Goal: Task Accomplishment & Management: Manage account settings

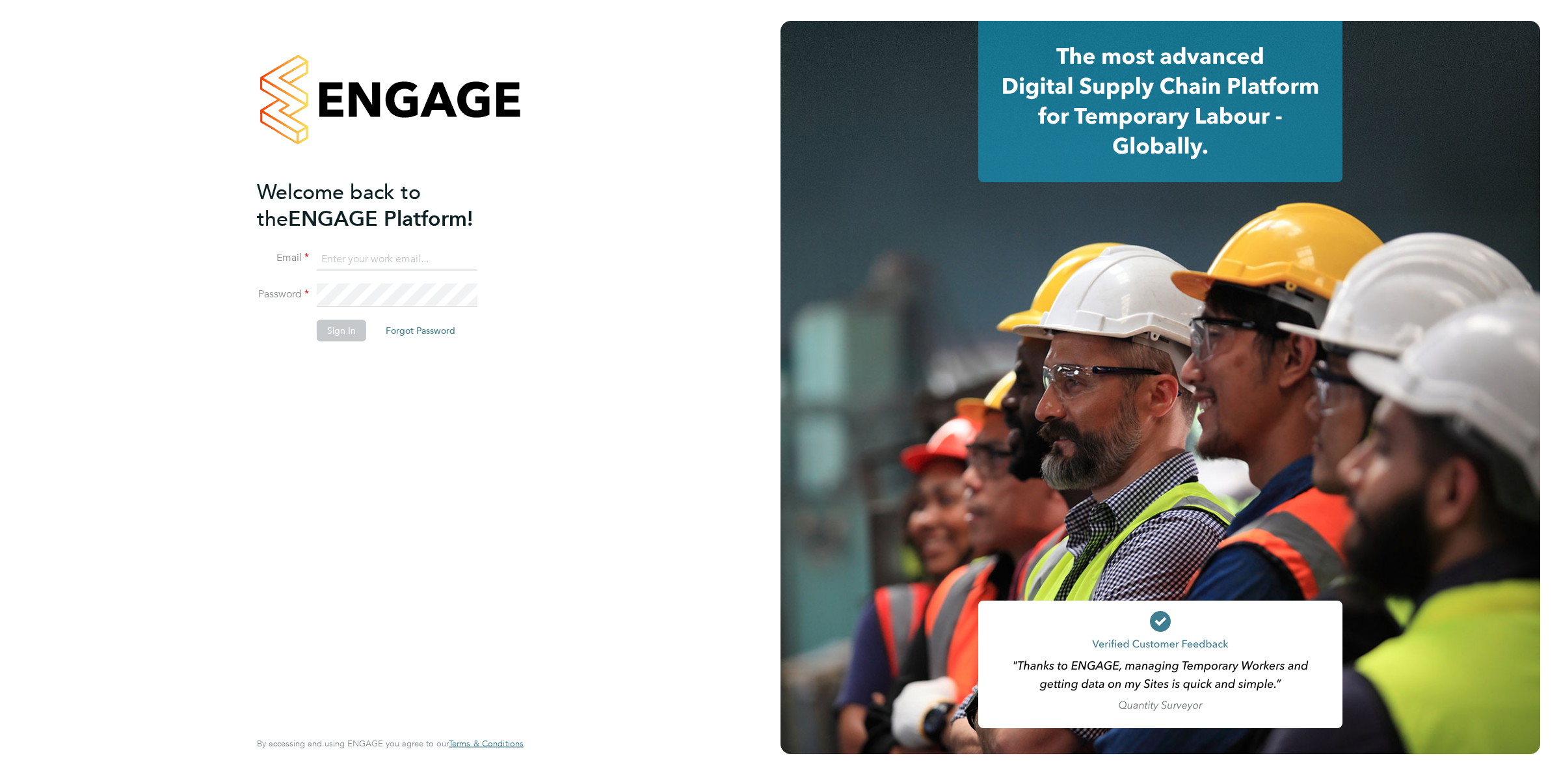
type input "ollie.dart@novaeducation.net"
click at [338, 332] on button "Sign In" at bounding box center [341, 330] width 49 height 21
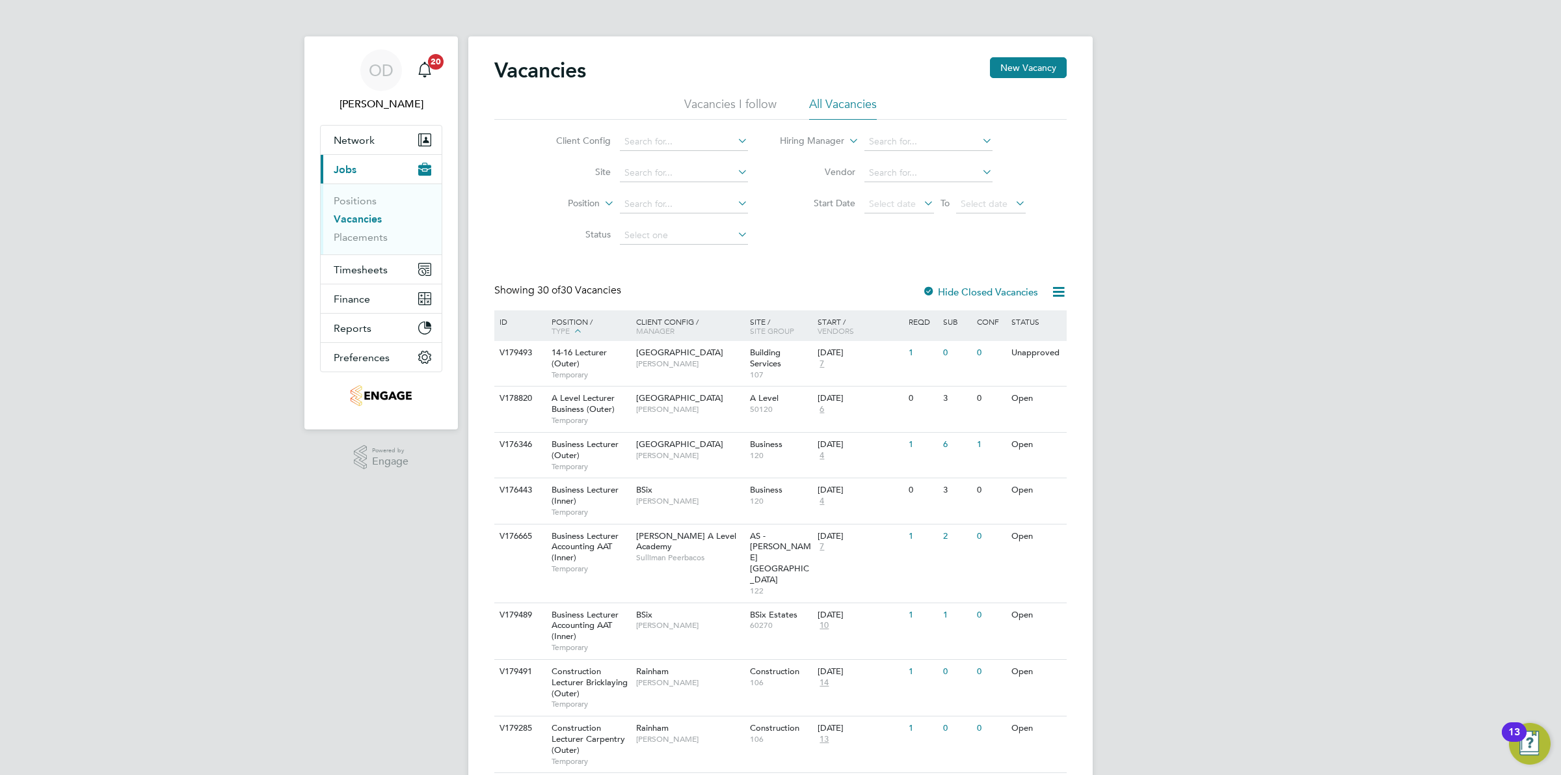
click at [356, 219] on link "Vacancies" at bounding box center [358, 219] width 48 height 12
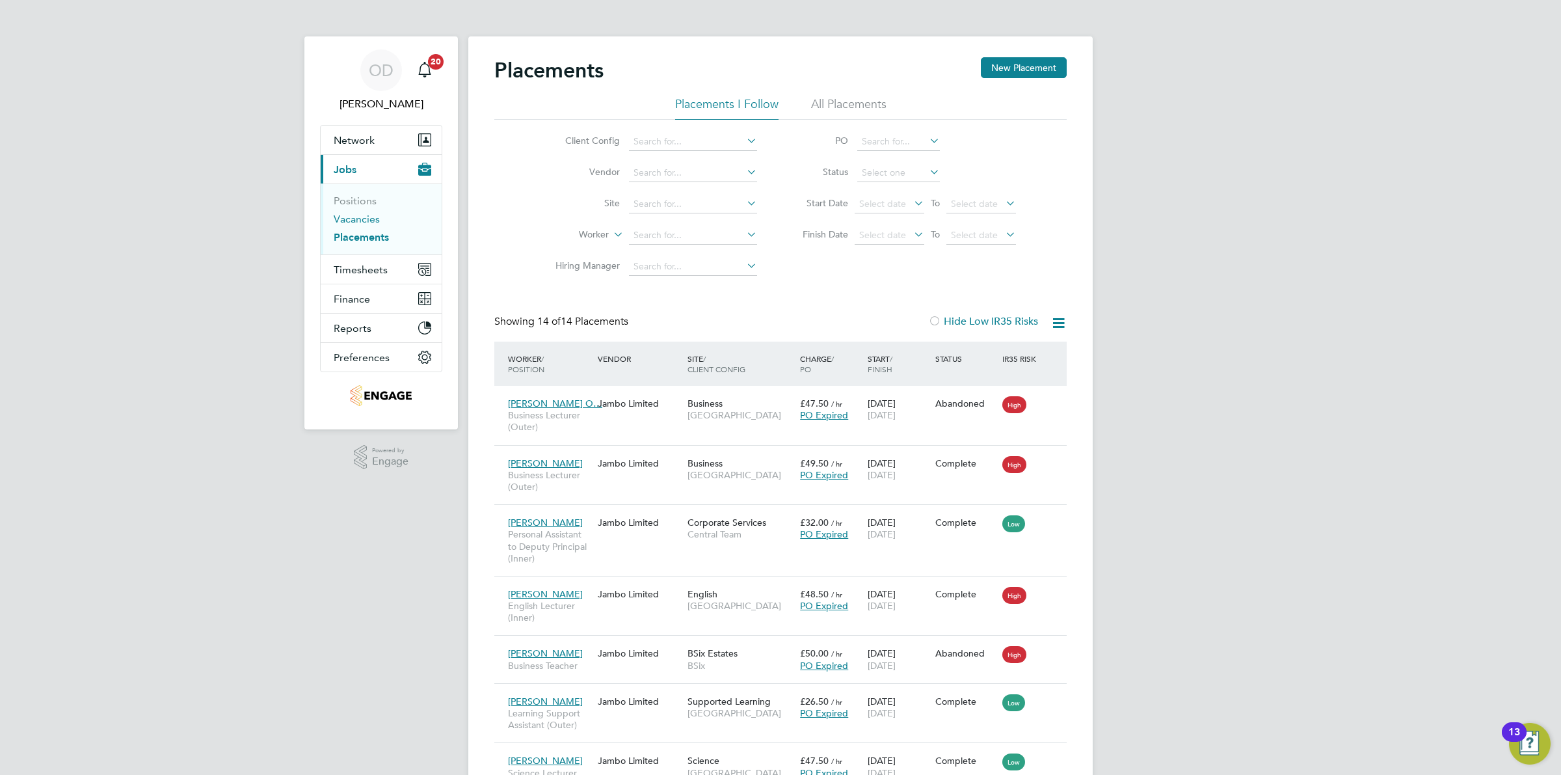
click at [353, 222] on link "Vacancies" at bounding box center [357, 219] width 46 height 12
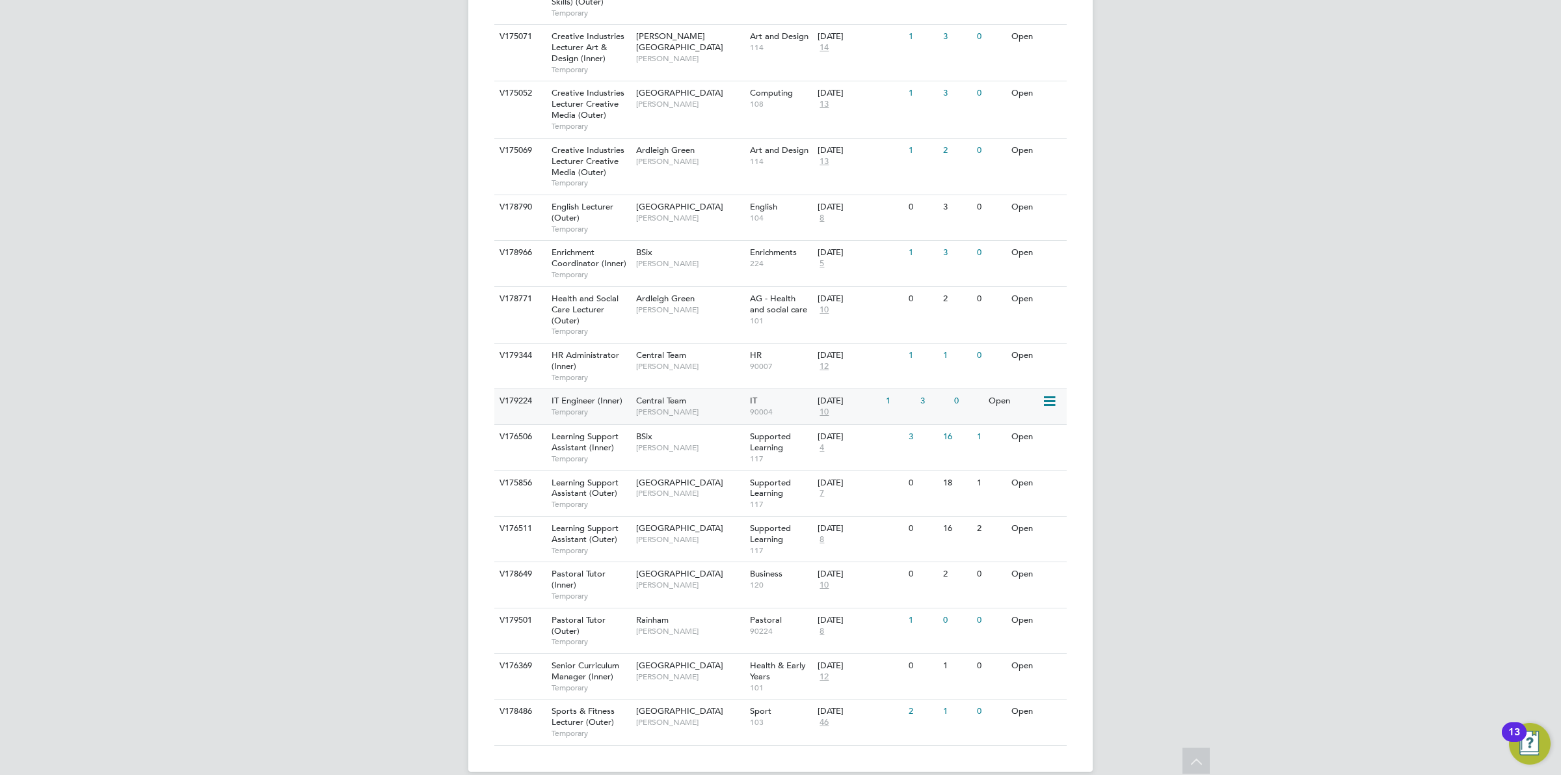
click at [924, 389] on div "3" at bounding box center [934, 401] width 34 height 24
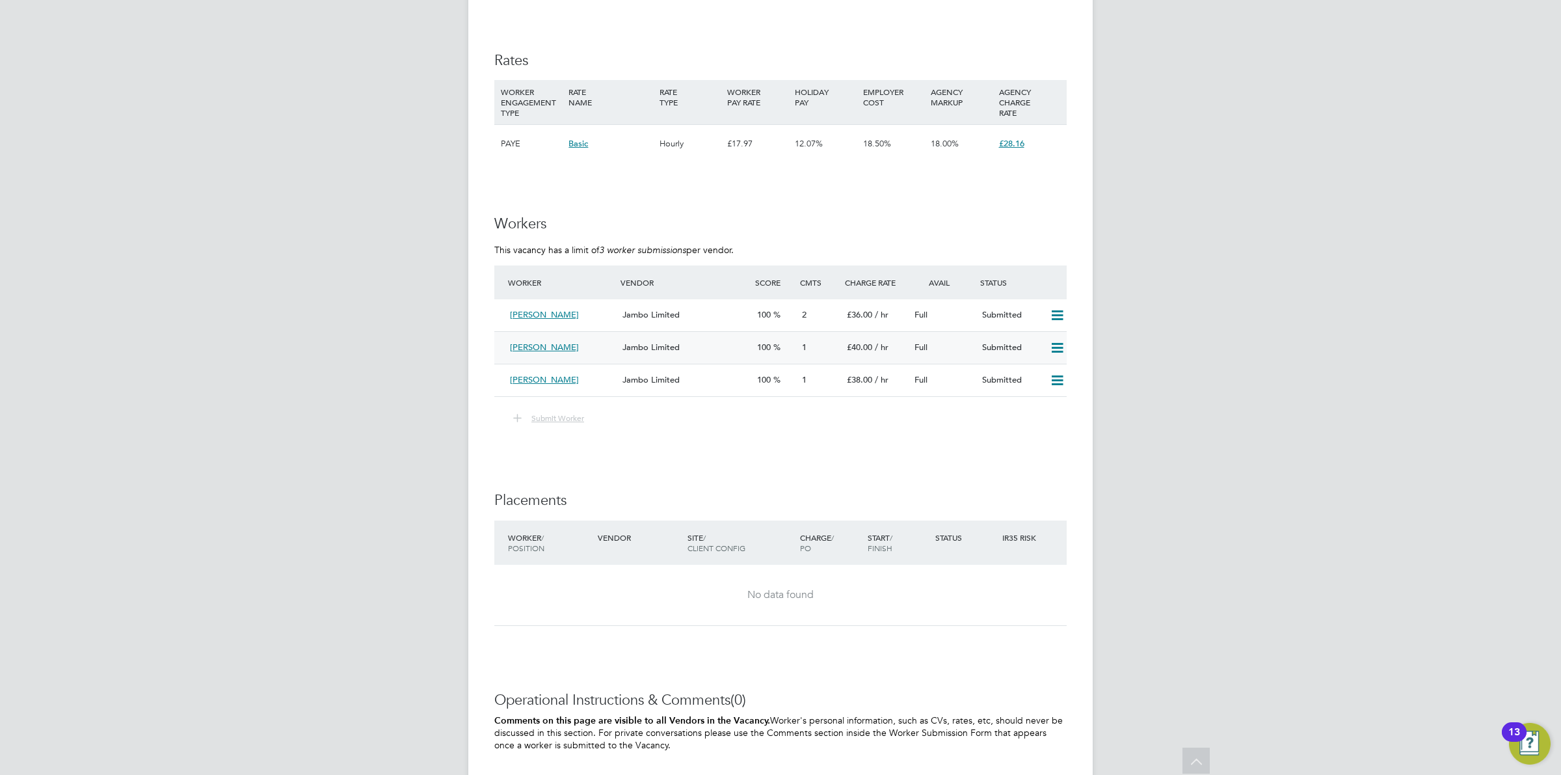
click at [1049, 346] on icon at bounding box center [1057, 348] width 16 height 10
click at [1041, 368] on li "Remove" at bounding box center [1038, 375] width 50 height 18
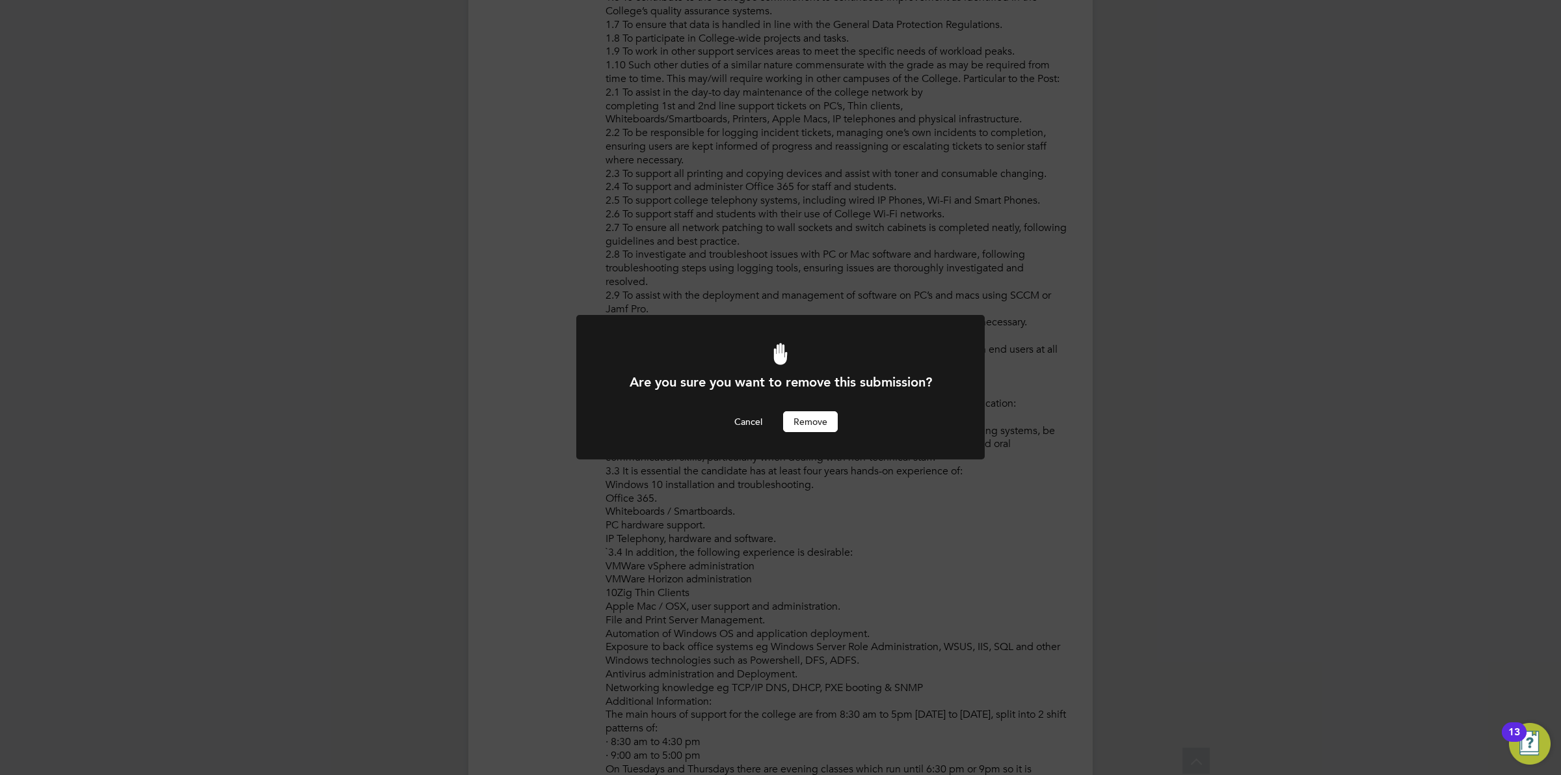
click at [833, 420] on button "Remove" at bounding box center [810, 421] width 55 height 21
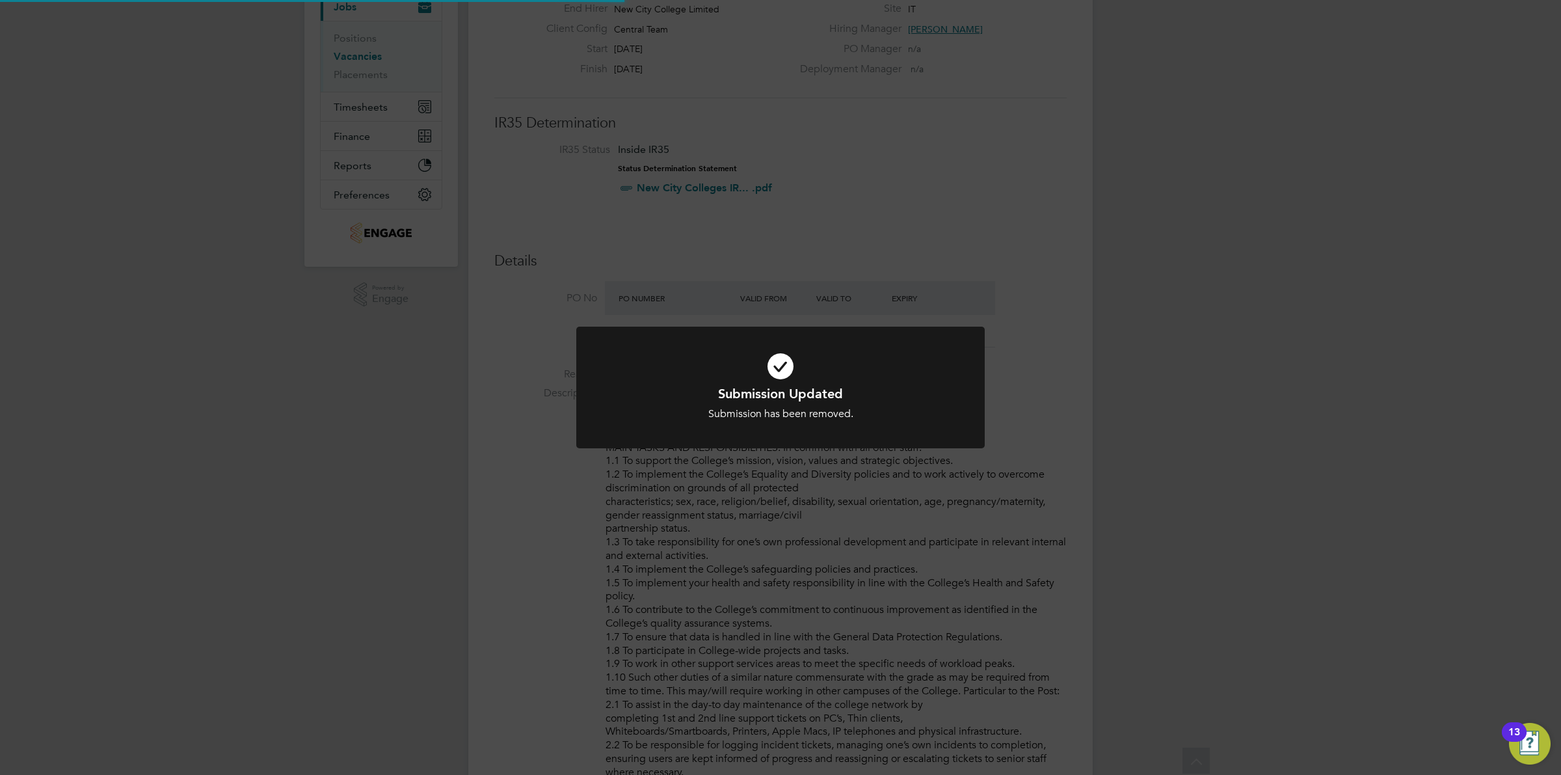
scroll to position [38, 91]
click at [888, 410] on div "Submission has been removed." at bounding box center [780, 414] width 338 height 14
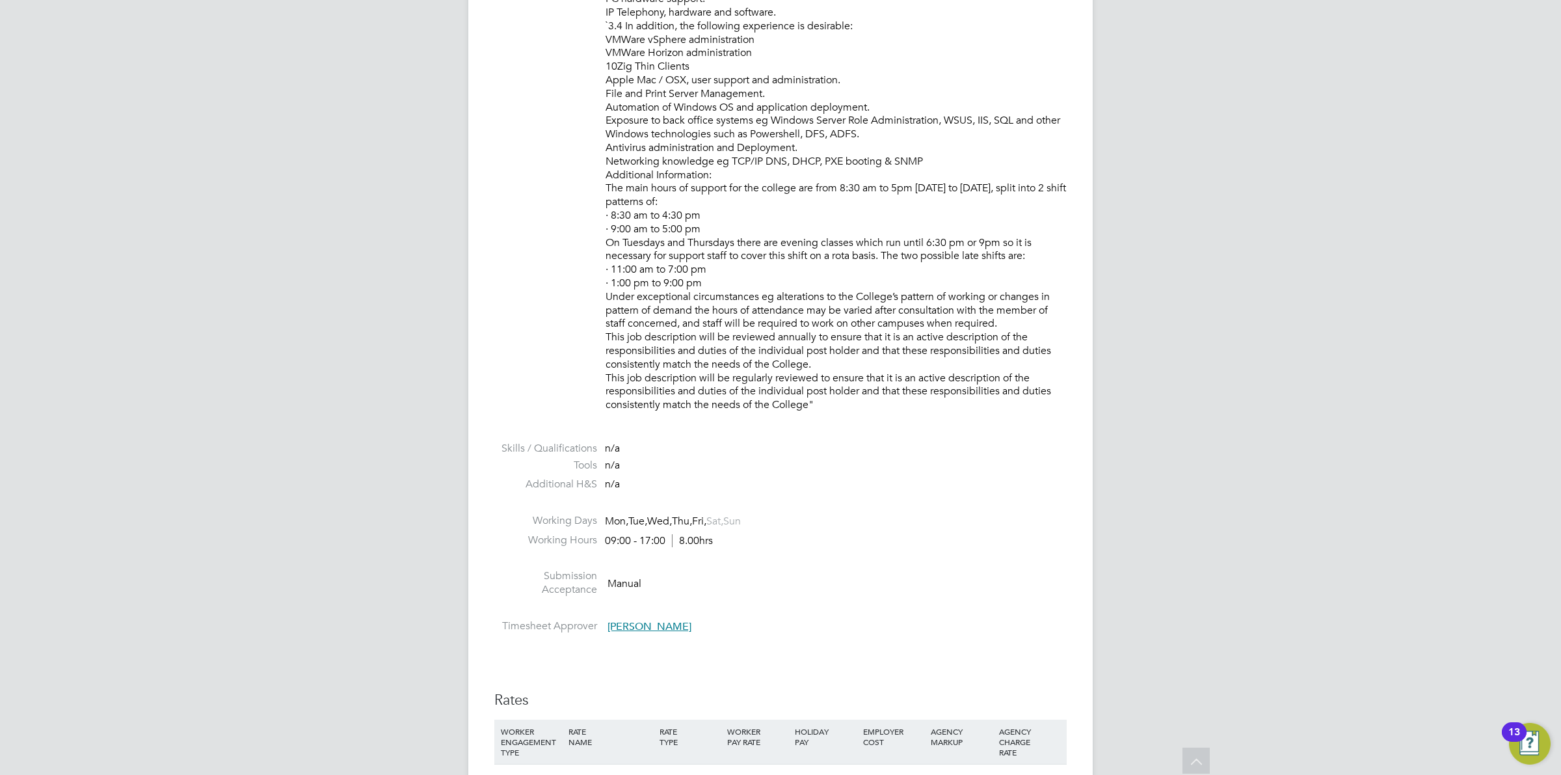
scroll to position [1708, 0]
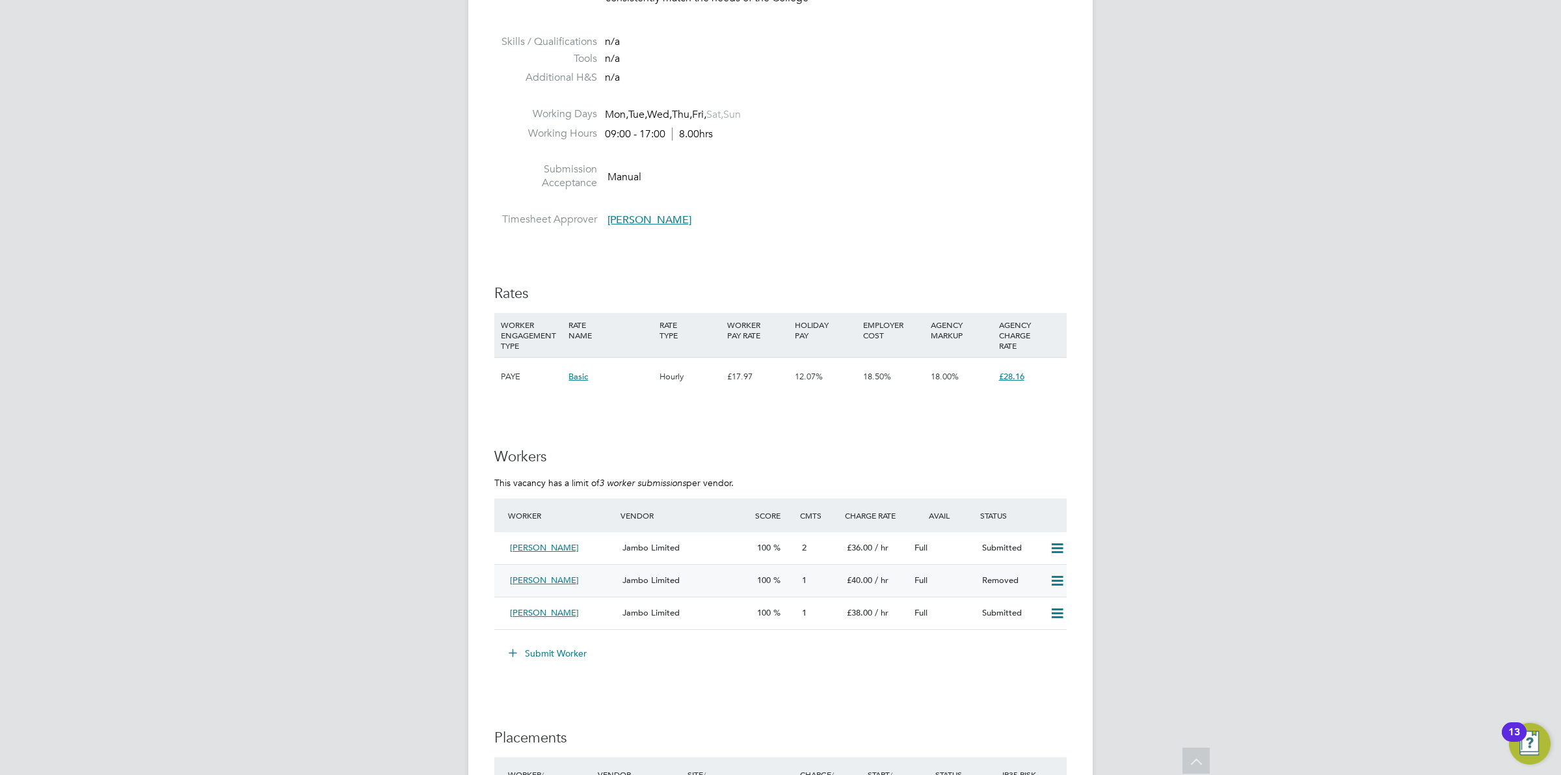
click at [1054, 577] on icon at bounding box center [1057, 581] width 16 height 10
click at [1030, 602] on li "Resubmit" at bounding box center [1035, 608] width 55 height 18
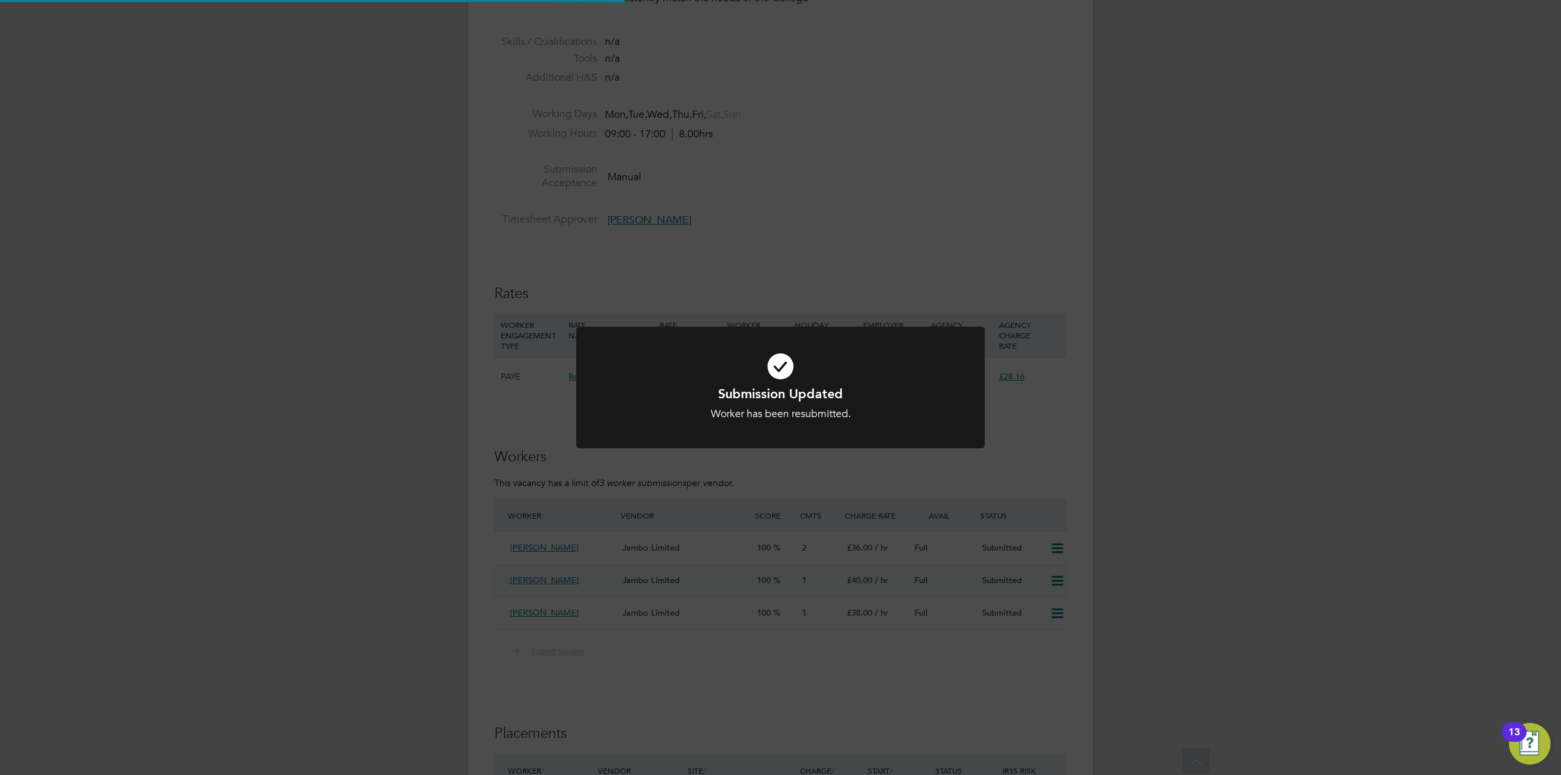
scroll to position [0, 0]
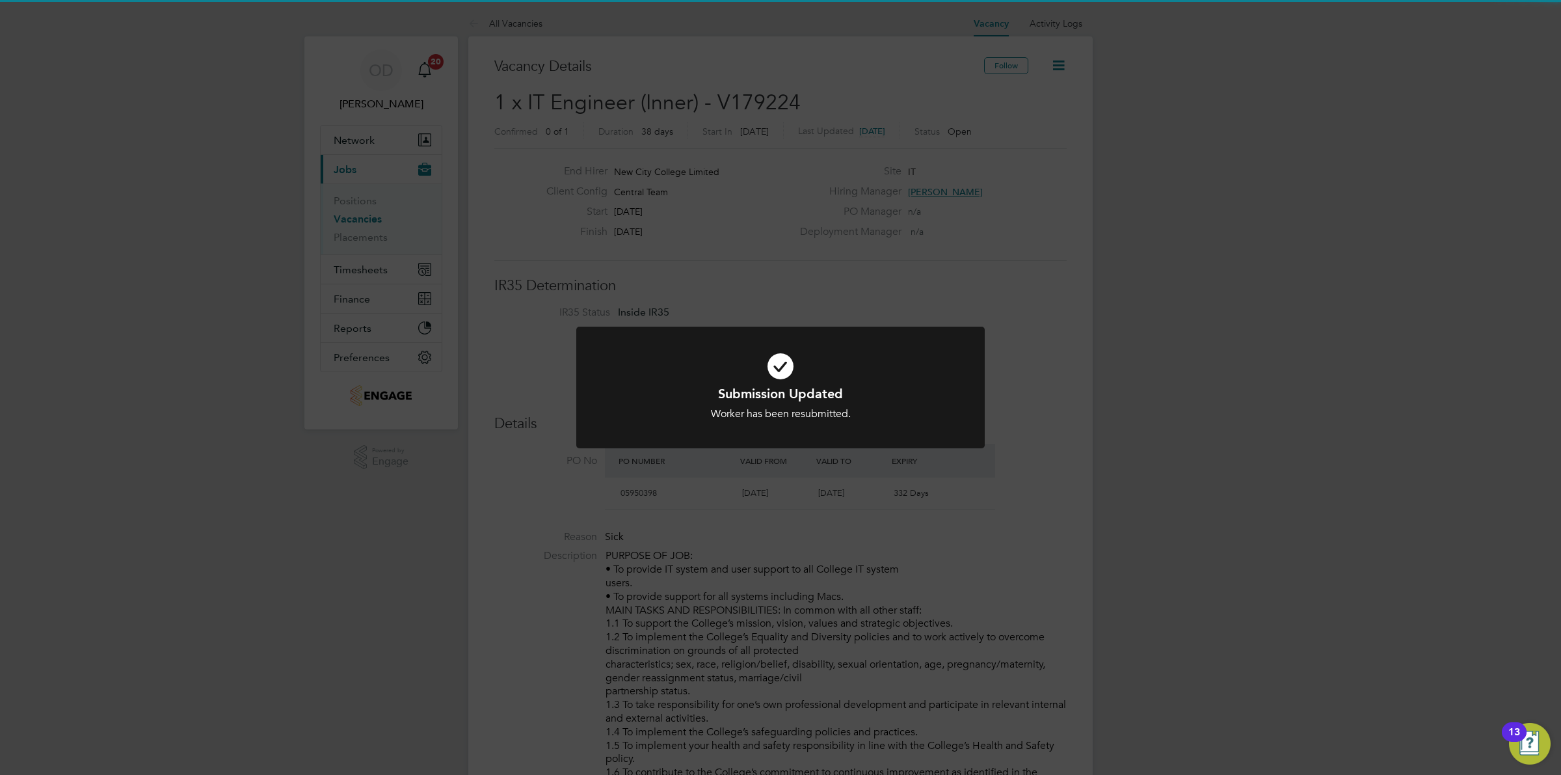
click at [1097, 457] on div "Submission Updated Worker has been resubmitted. Cancel Okay" at bounding box center [780, 387] width 1561 height 775
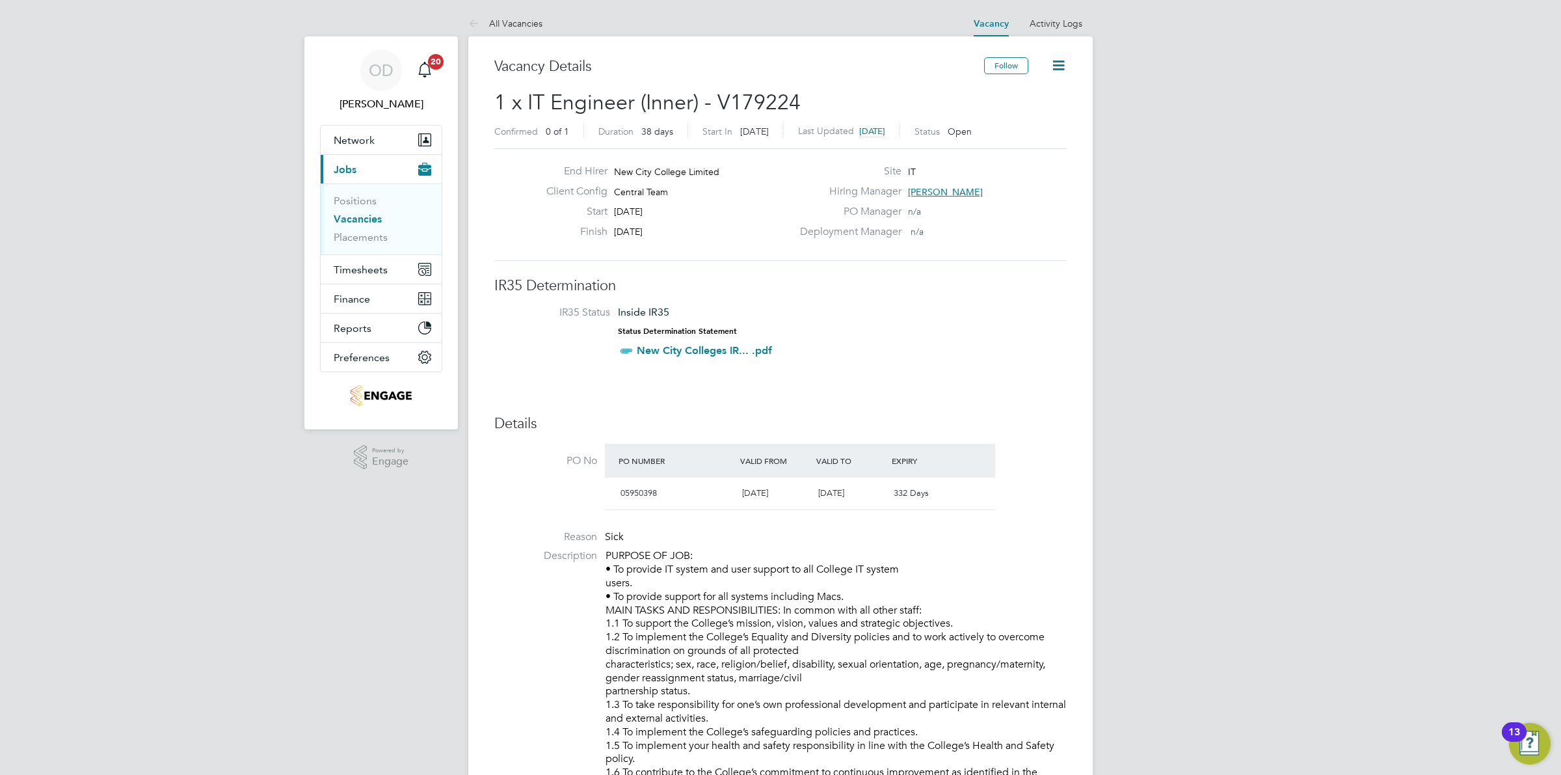
click at [356, 217] on link "Vacancies" at bounding box center [358, 219] width 48 height 12
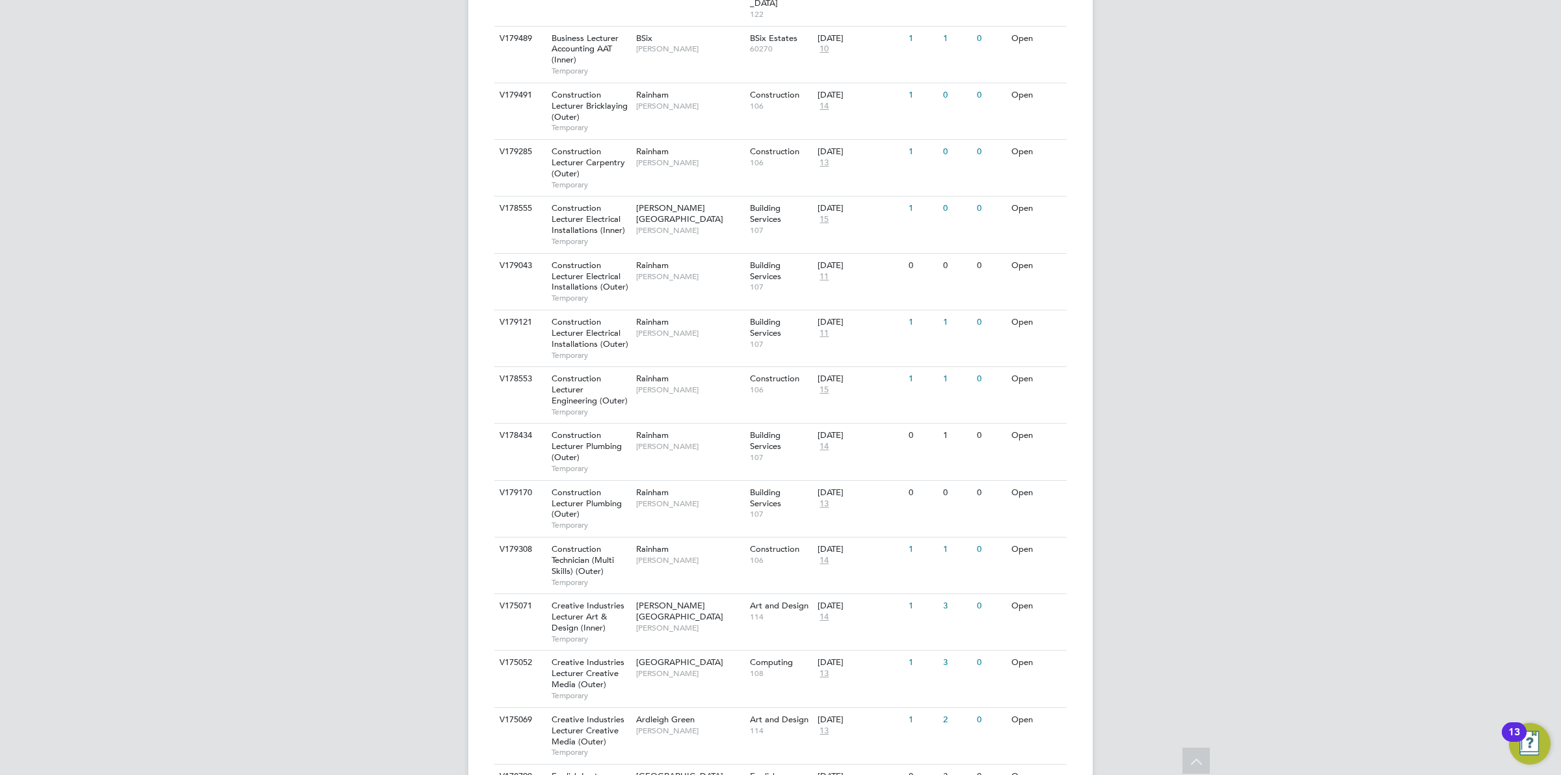
scroll to position [902, 0]
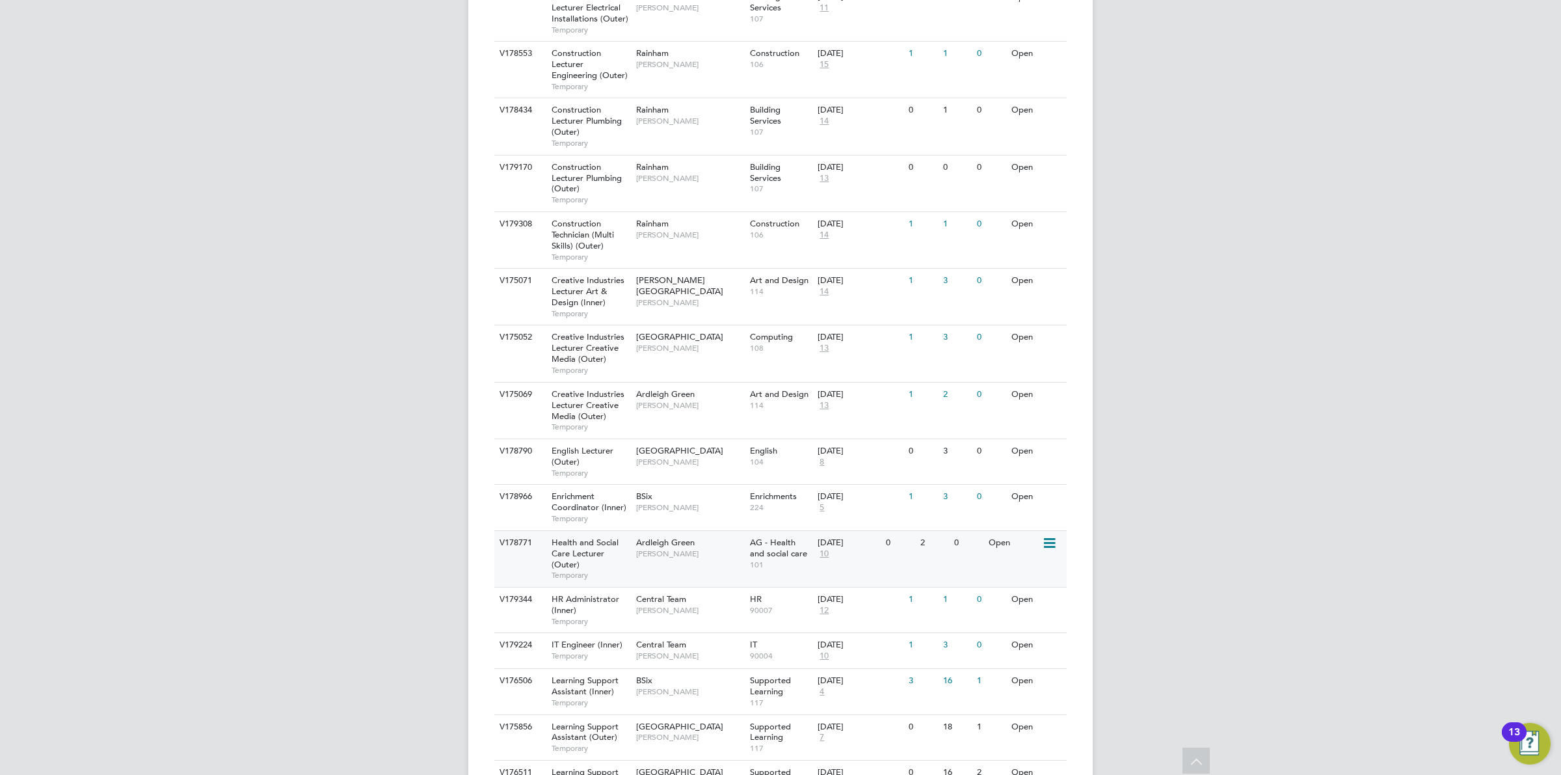
click at [917, 531] on div "2" at bounding box center [934, 543] width 34 height 24
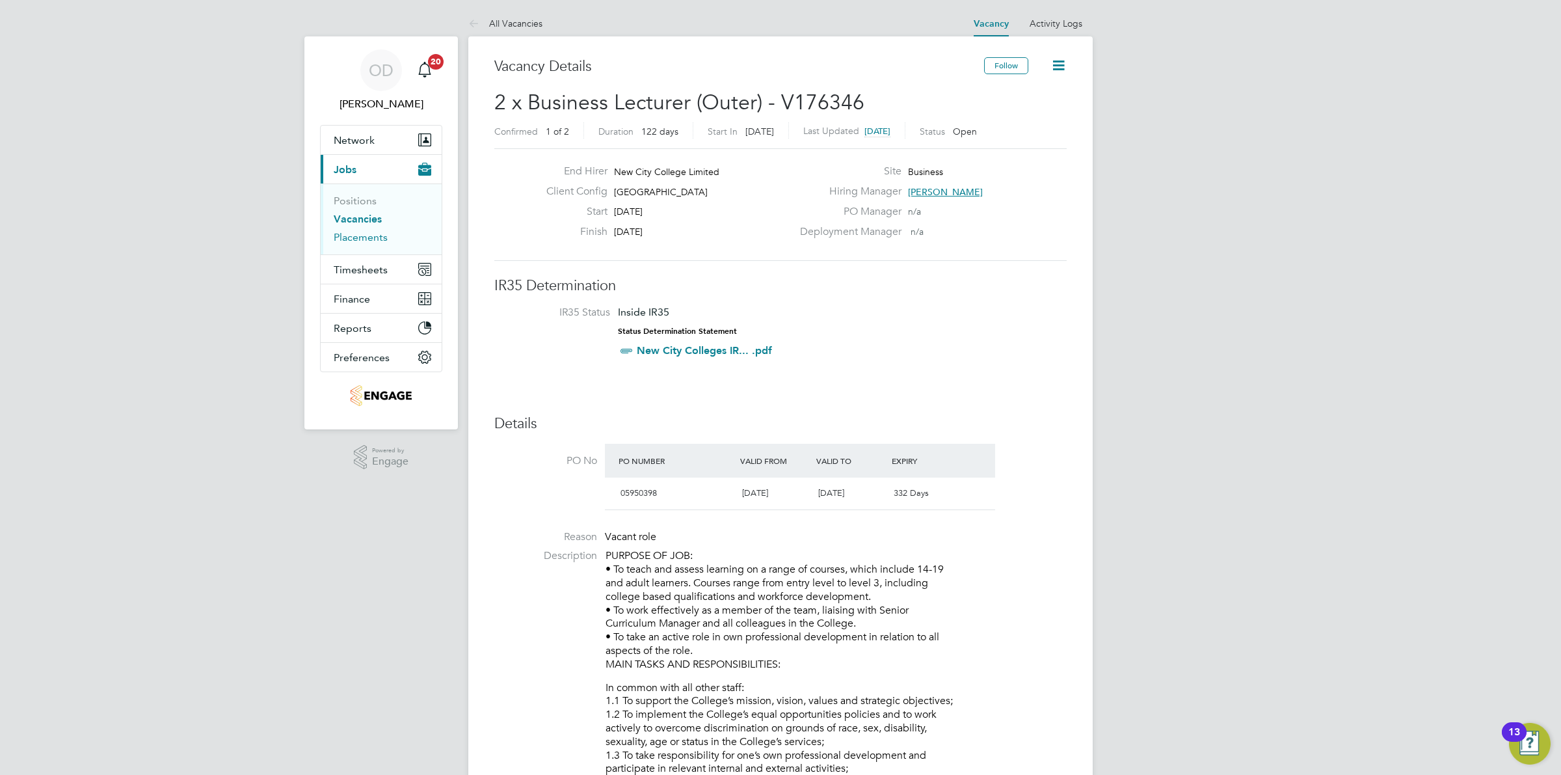
click at [372, 232] on link "Placements" at bounding box center [361, 237] width 54 height 12
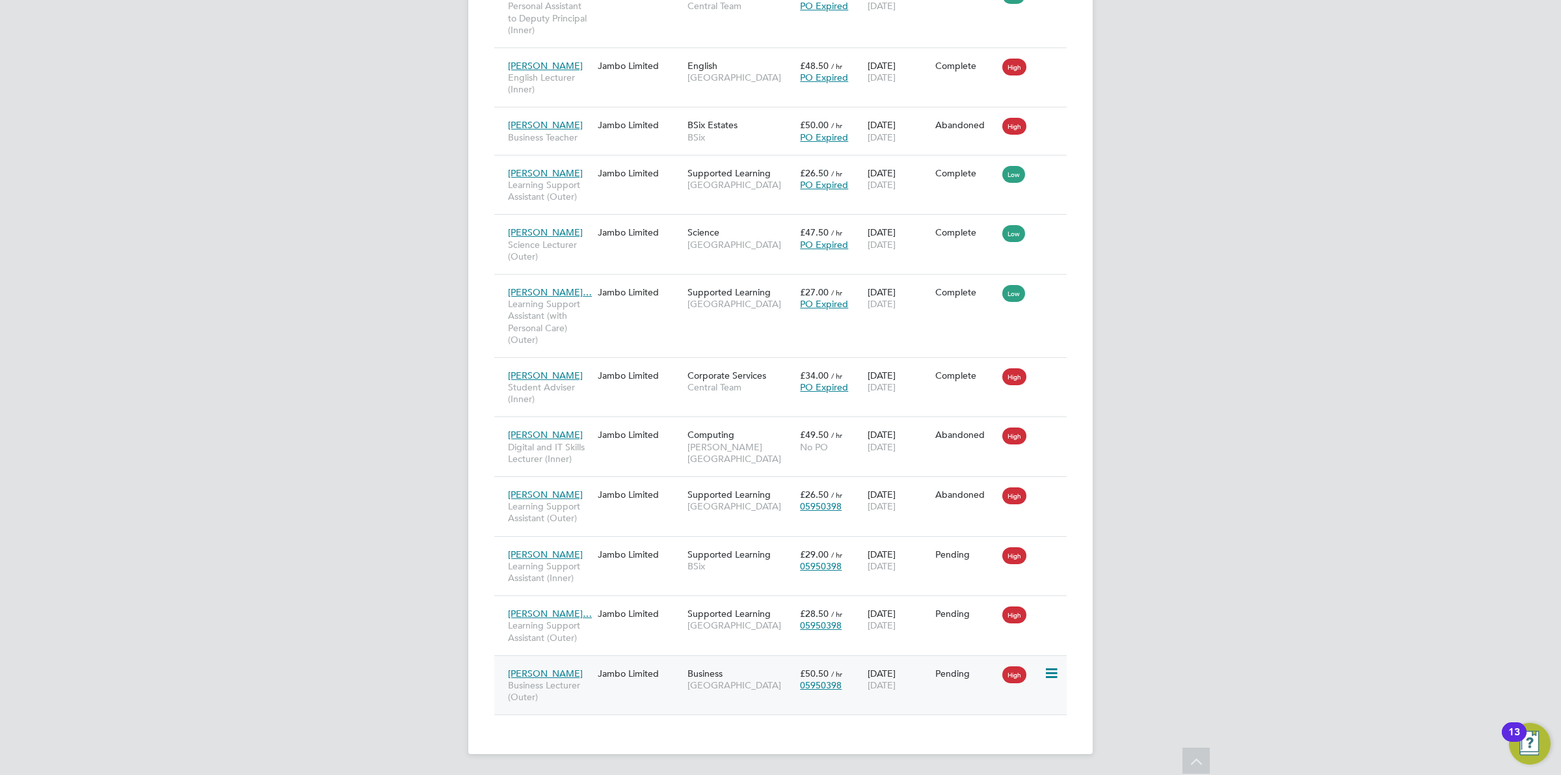
click at [944, 683] on div "Pending" at bounding box center [966, 673] width 68 height 25
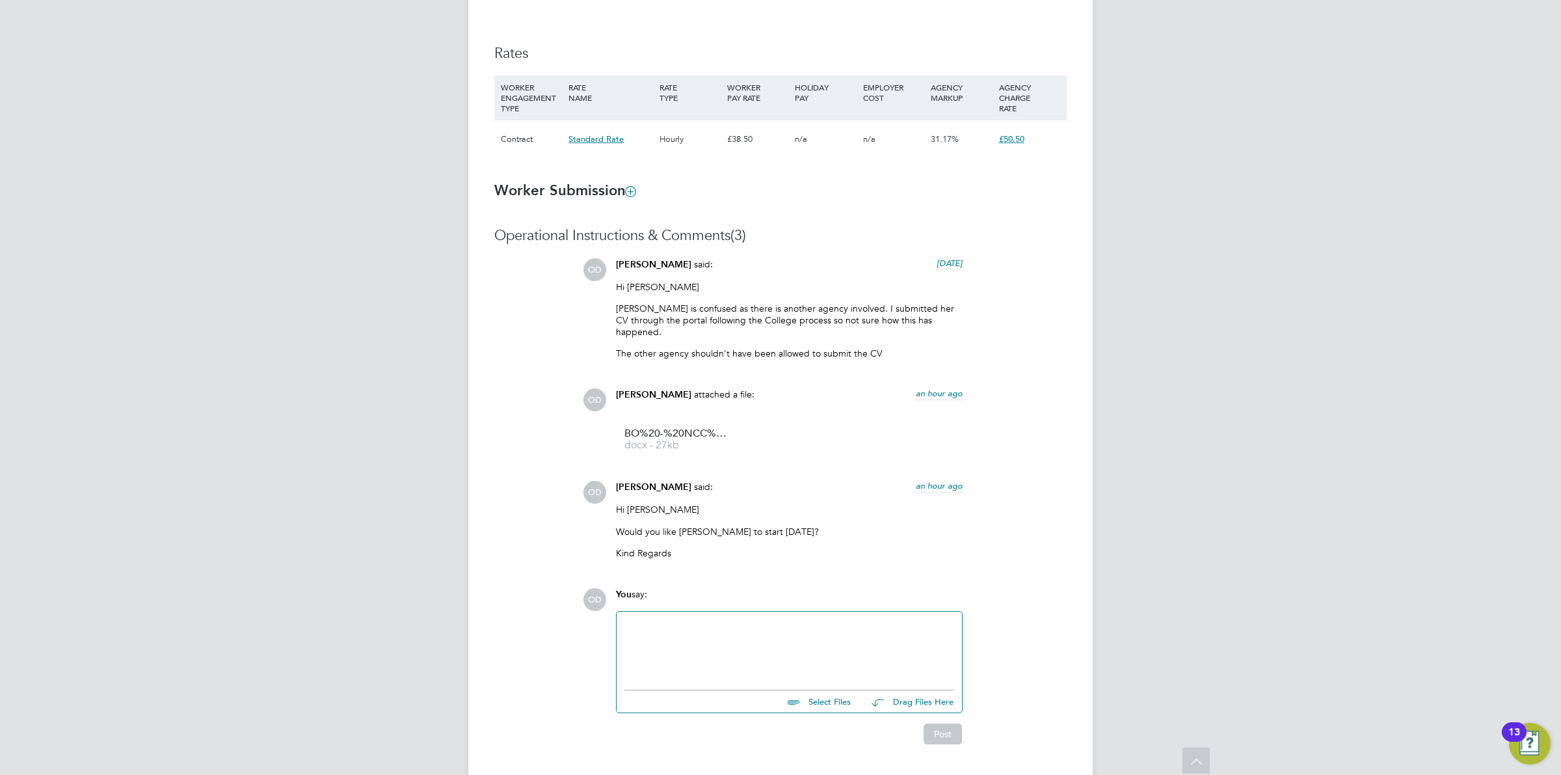
scroll to position [911, 0]
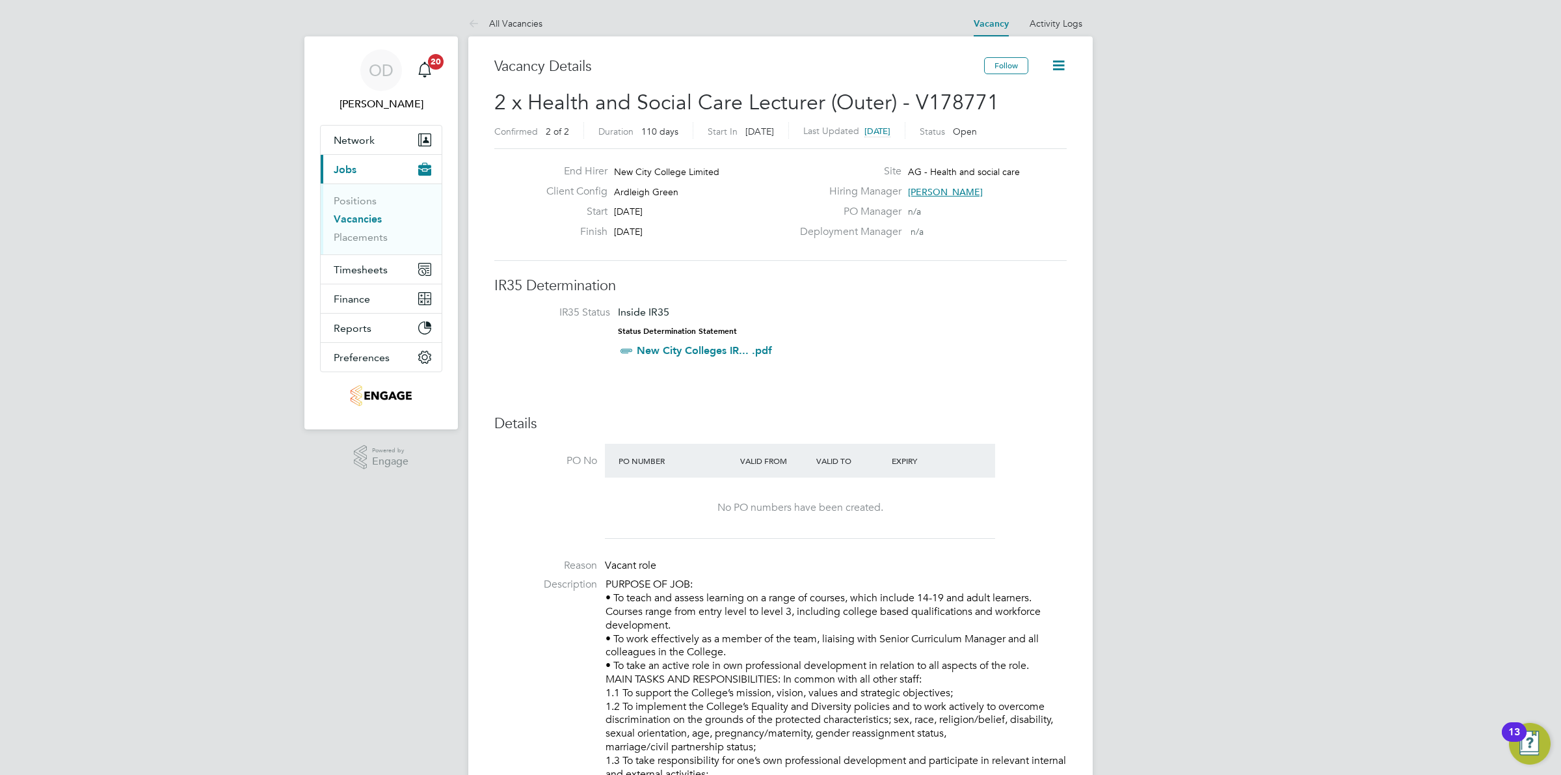
click at [365, 209] on li "Positions" at bounding box center [383, 204] width 98 height 18
click at [363, 212] on li "Positions" at bounding box center [383, 204] width 98 height 18
click at [358, 222] on link "Vacancies" at bounding box center [358, 219] width 48 height 12
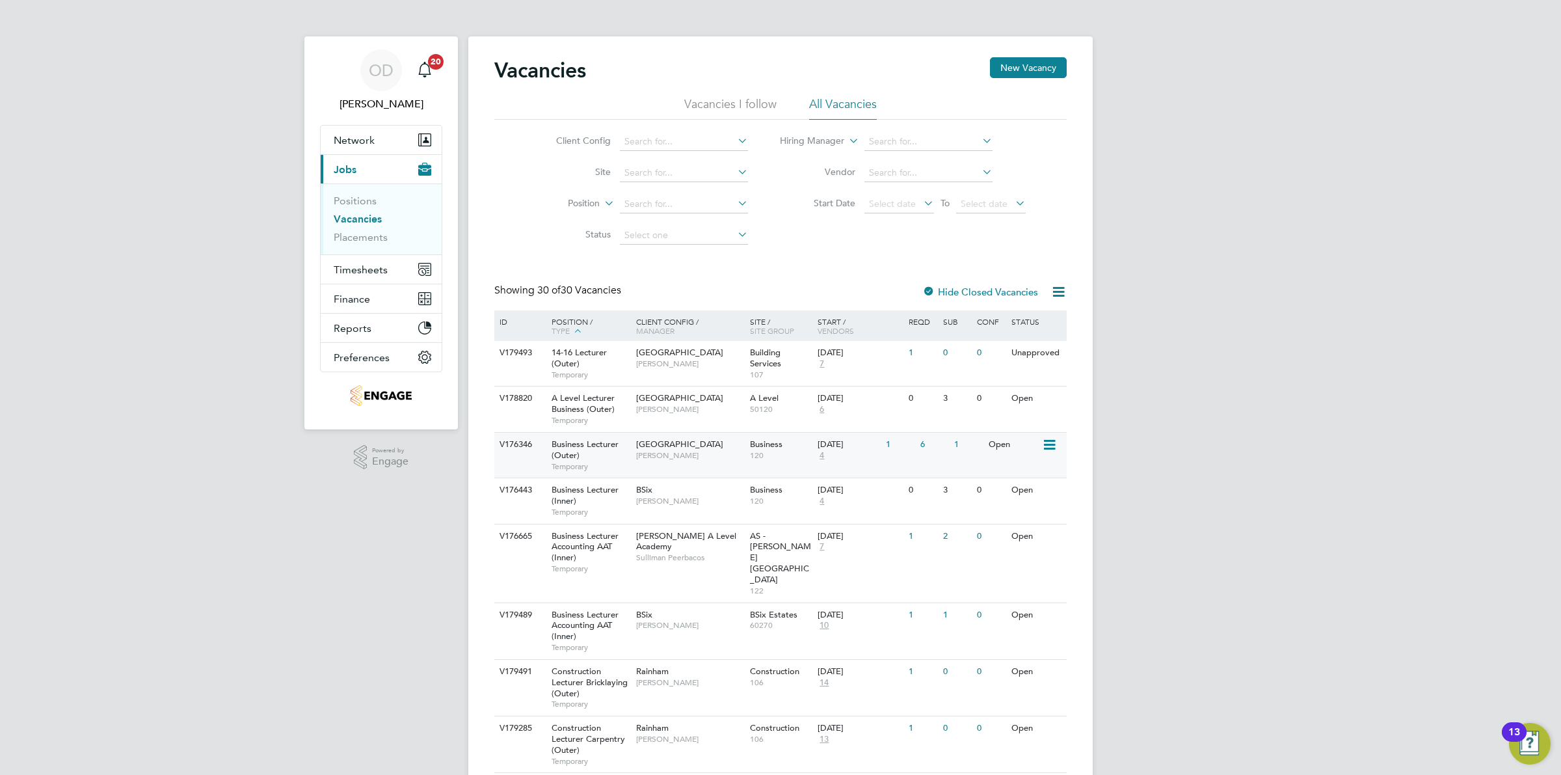
click at [700, 461] on span "[PERSON_NAME]" at bounding box center [689, 455] width 107 height 10
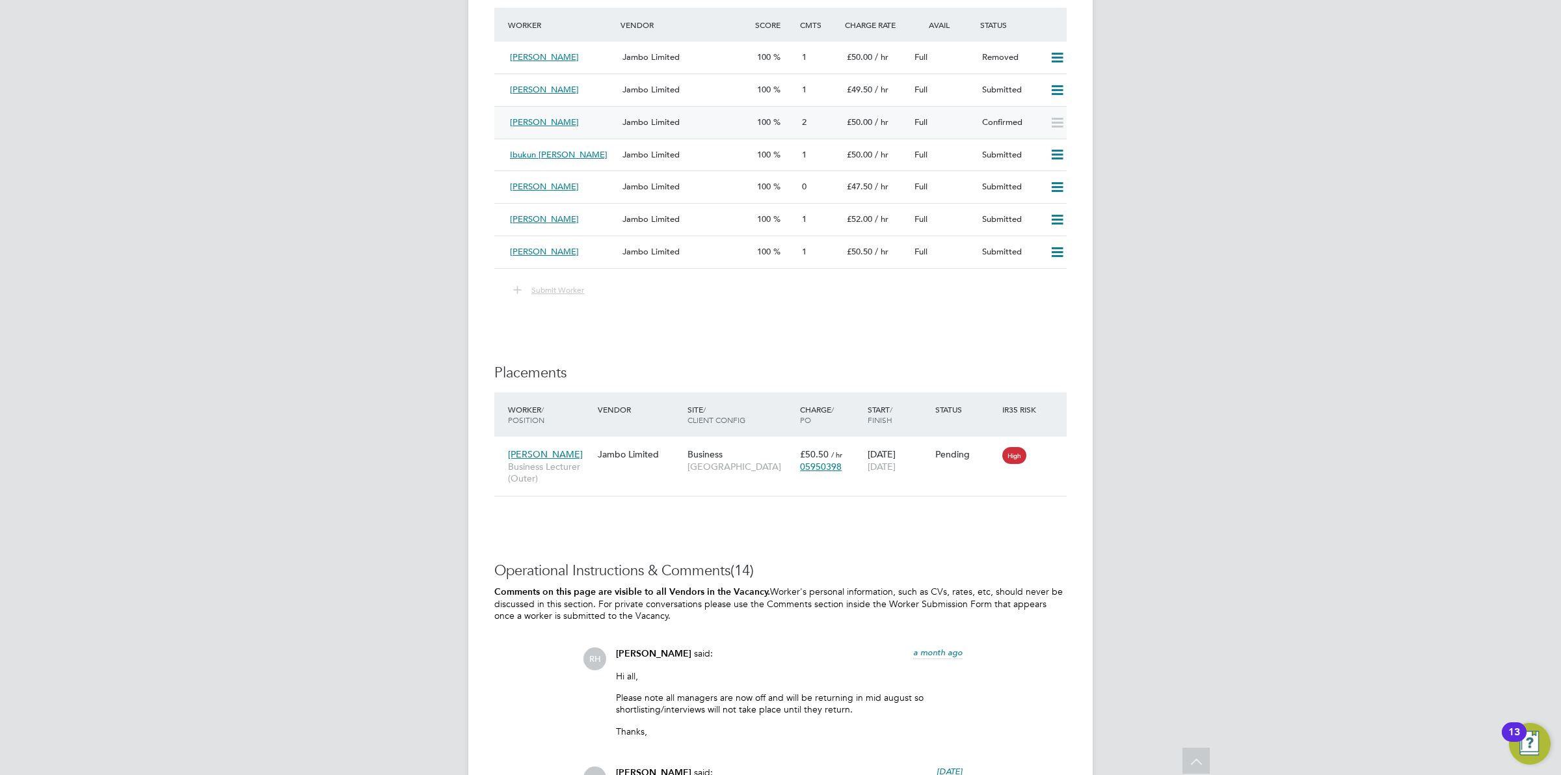
click at [623, 116] on span "Jambo Limited" at bounding box center [651, 121] width 57 height 11
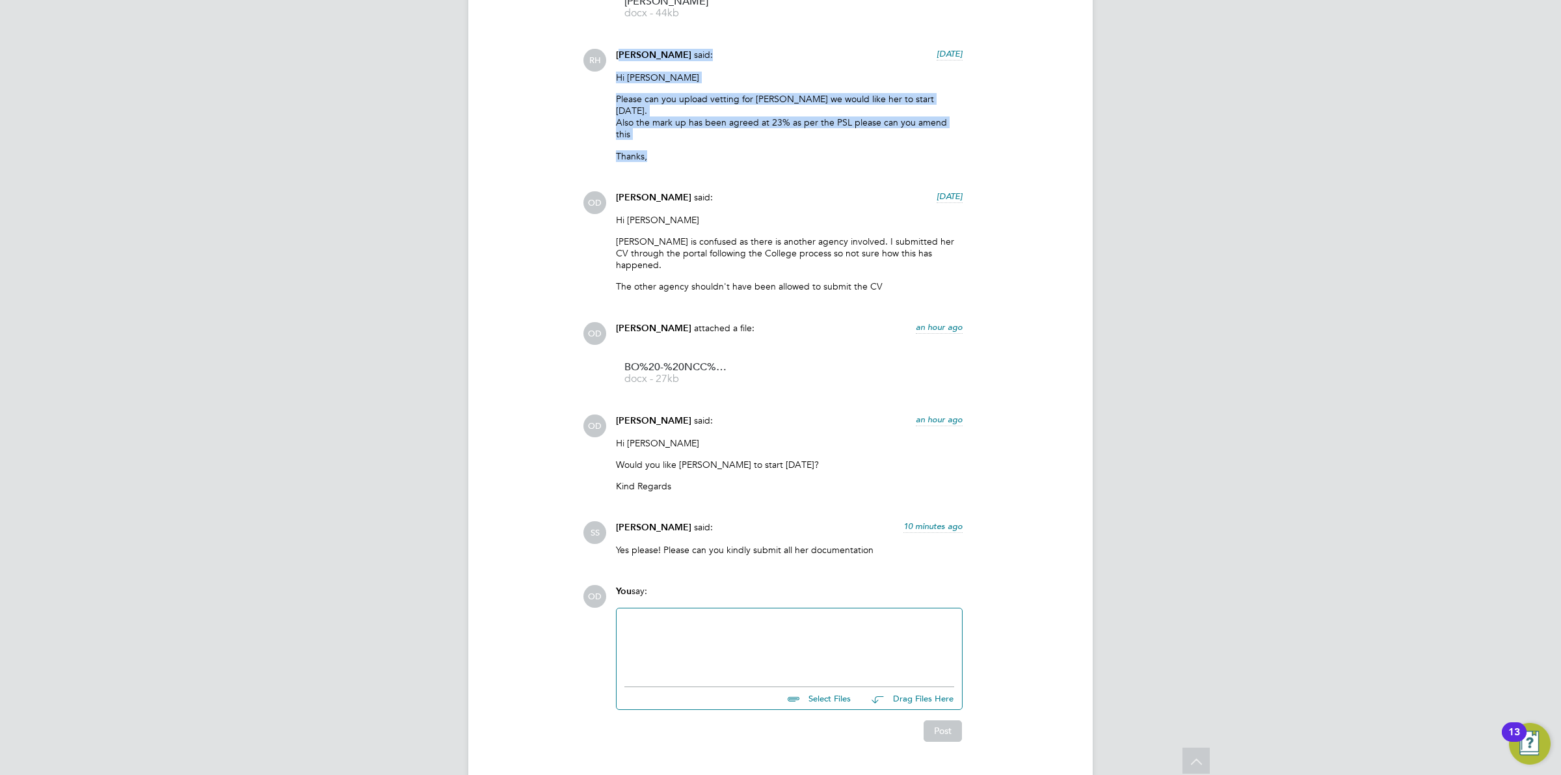
drag, startPoint x: 805, startPoint y: 139, endPoint x: 621, endPoint y: 70, distance: 196.6
click at [621, 70] on div "Rufena Haque said: 4 days ago Hi Ollie Please can you upload vetting for Beulah…" at bounding box center [790, 110] width 360 height 123
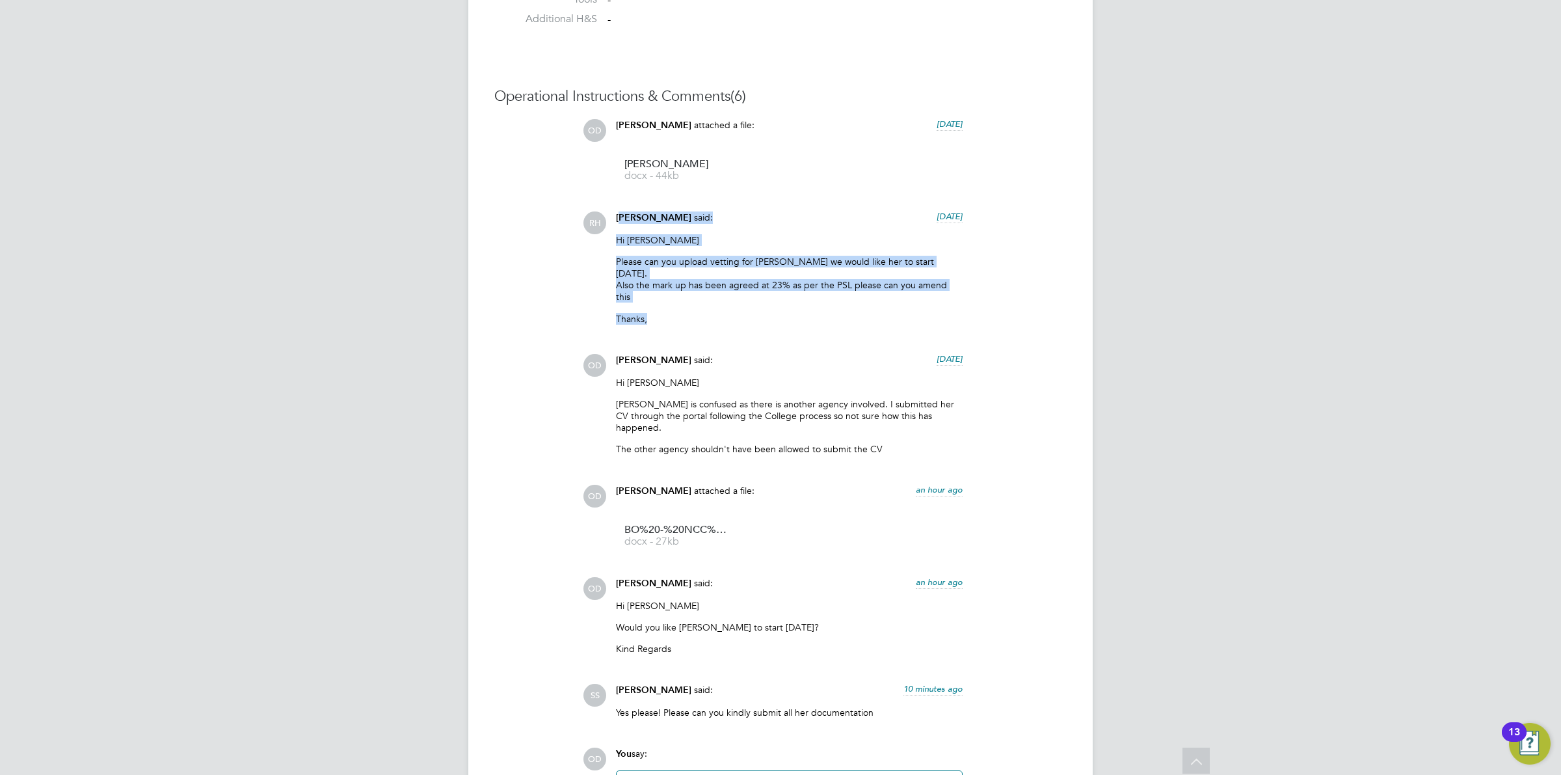
copy div "ufena Haque said: 4 days ago Hi Ollie Please can you upload vetting for Beulah …"
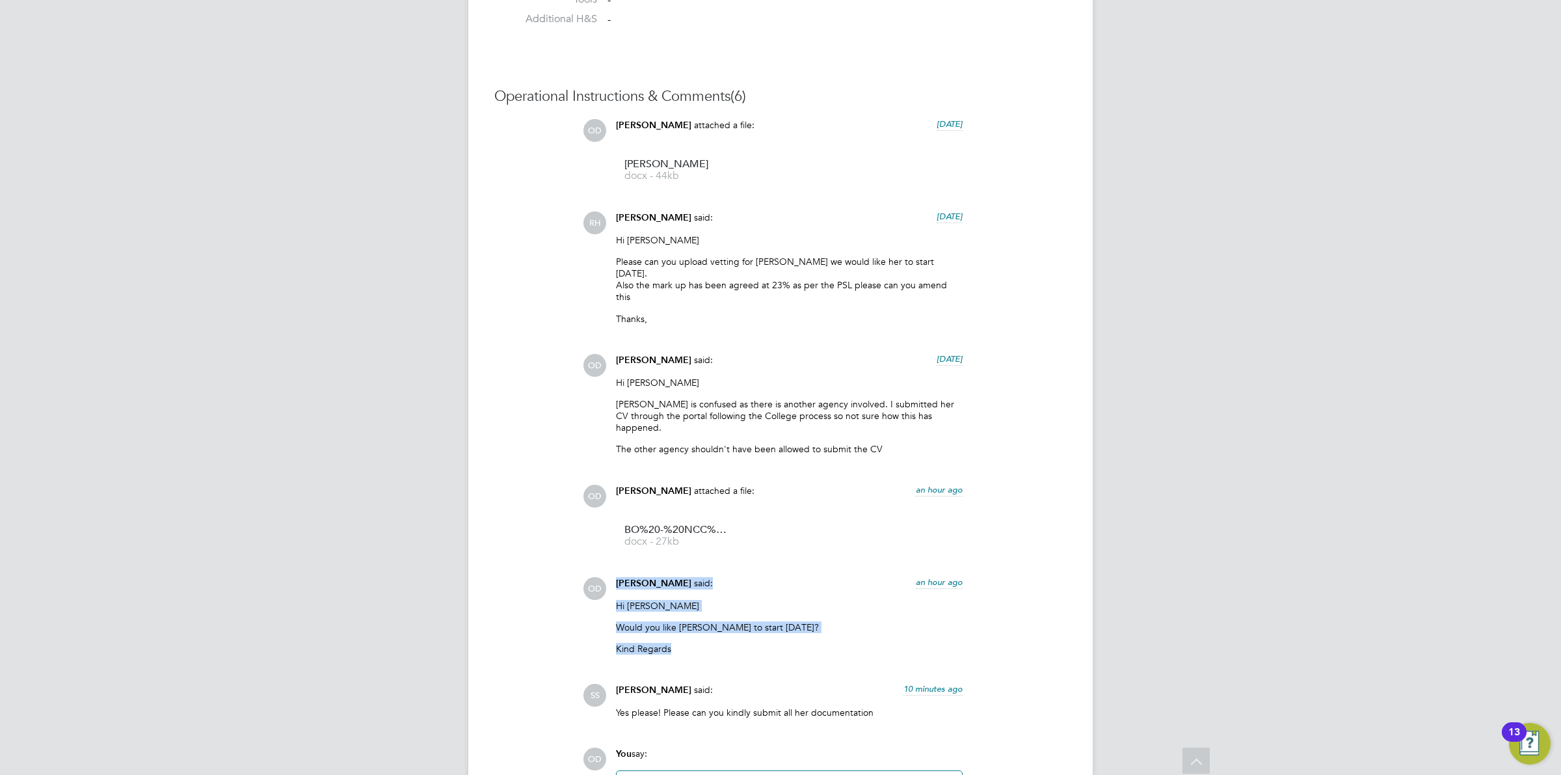
drag, startPoint x: 746, startPoint y: 623, endPoint x: 612, endPoint y: 555, distance: 149.8
click at [612, 577] on div "Ollie Dart said: an hour ago Hi Shabnam Would you like Beulah to start tomorrow…" at bounding box center [790, 621] width 360 height 88
copy div "Ollie Dart said: an hour ago Hi Shabnam Would you like Beulah to start tomorrow…"
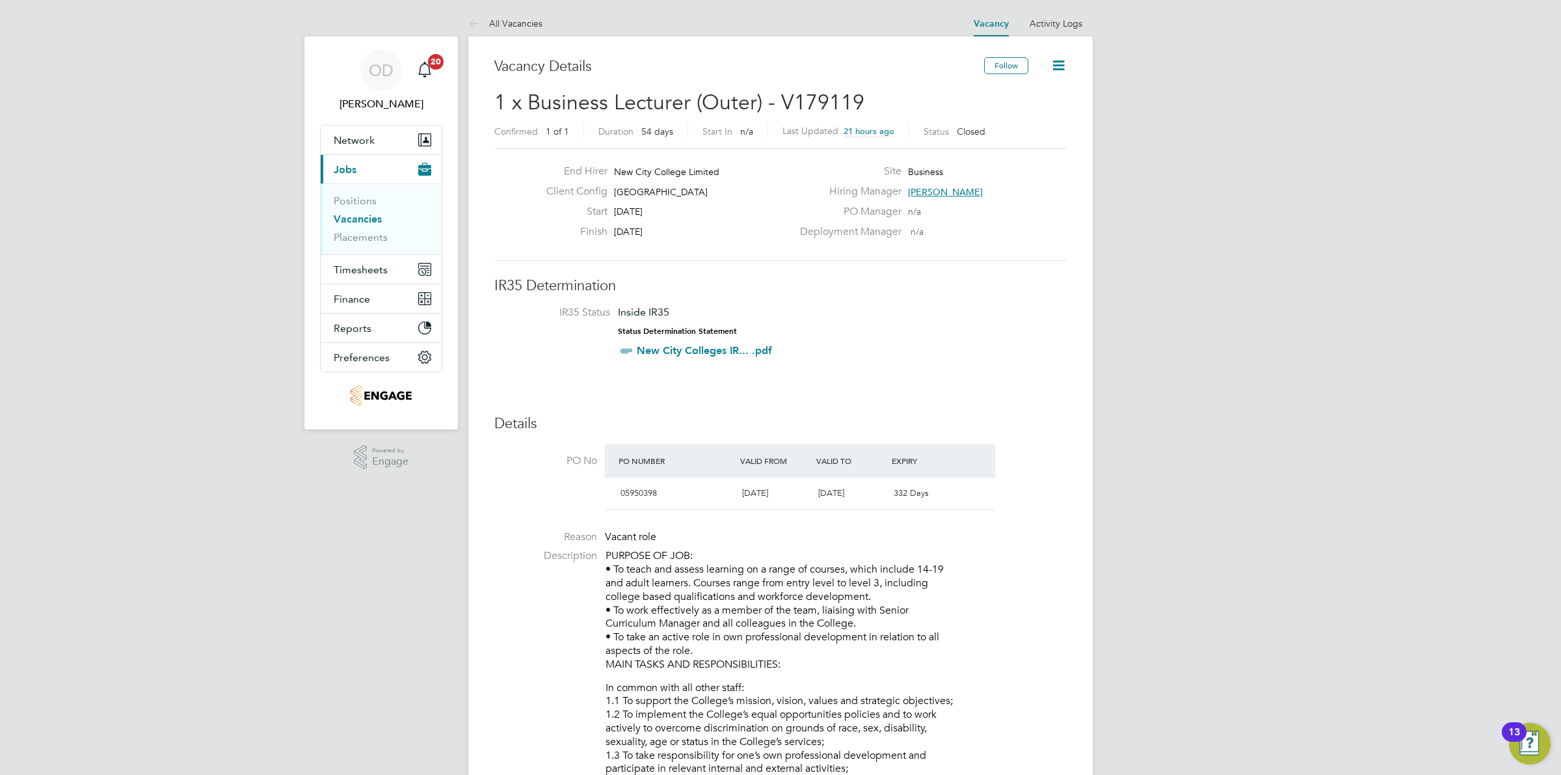
click at [377, 215] on link "Vacancies" at bounding box center [358, 219] width 48 height 12
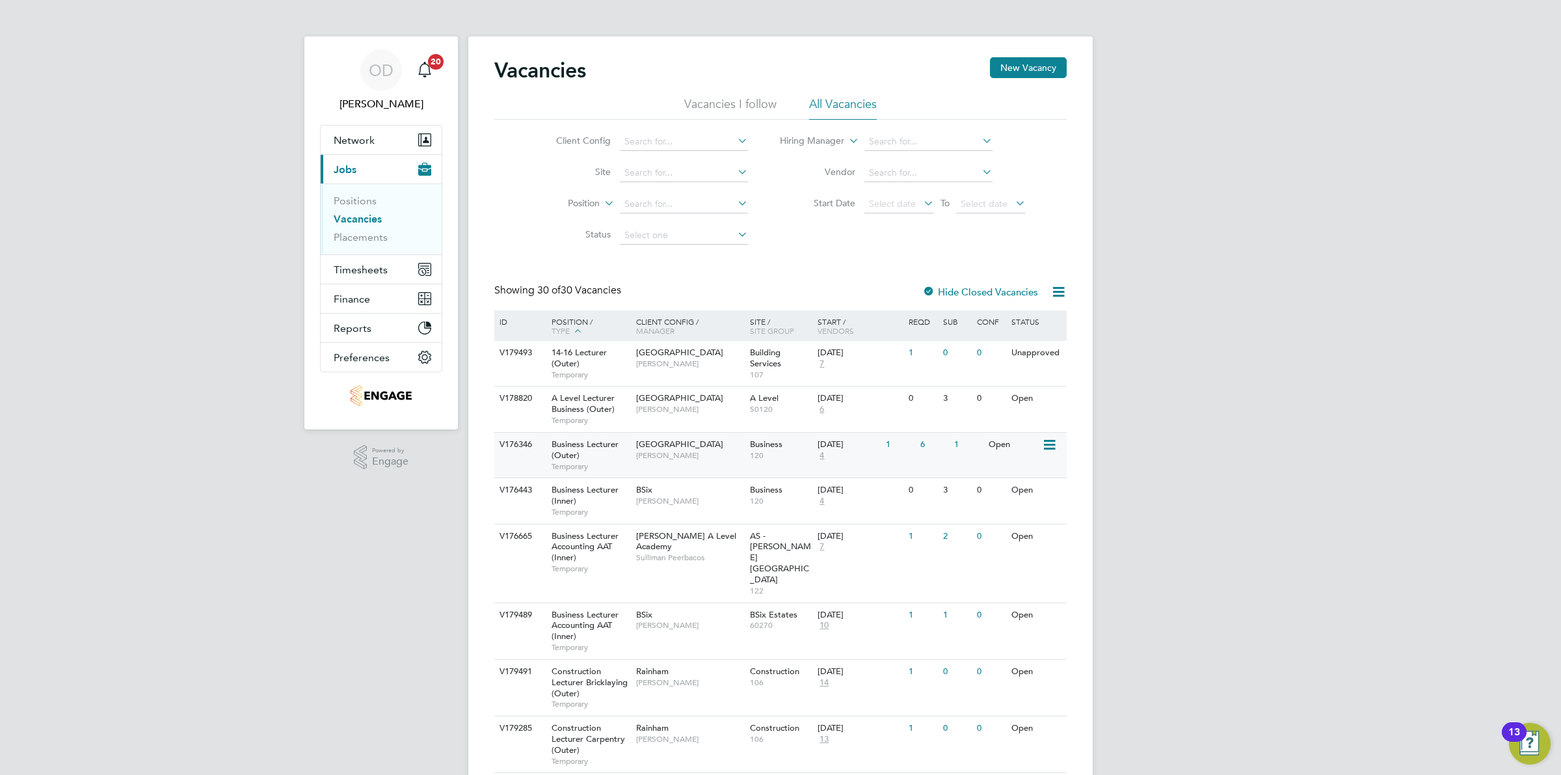
click at [814, 448] on div "[DATE] 4" at bounding box center [848, 450] width 68 height 35
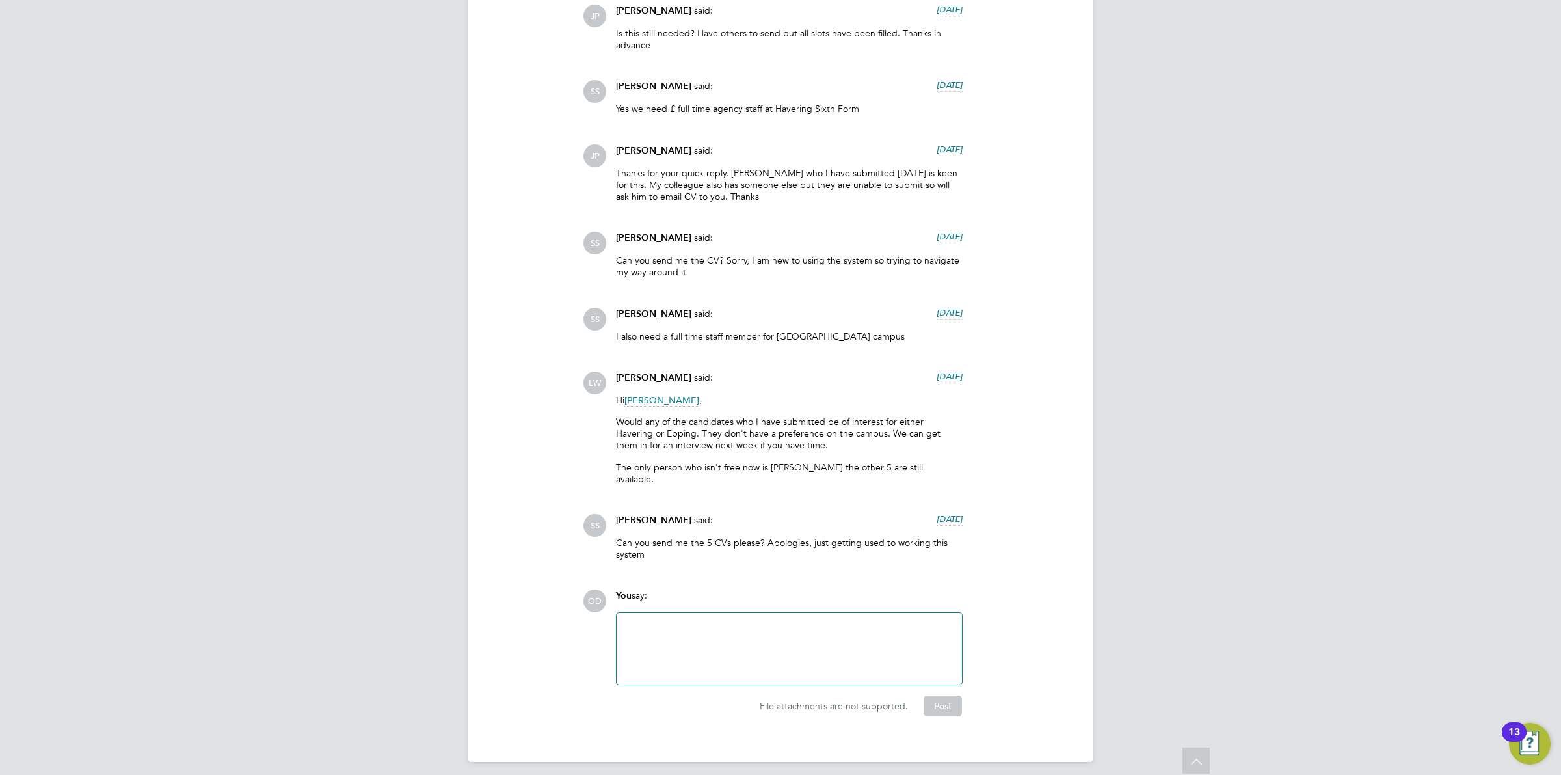
click at [751, 621] on div at bounding box center [790, 649] width 330 height 56
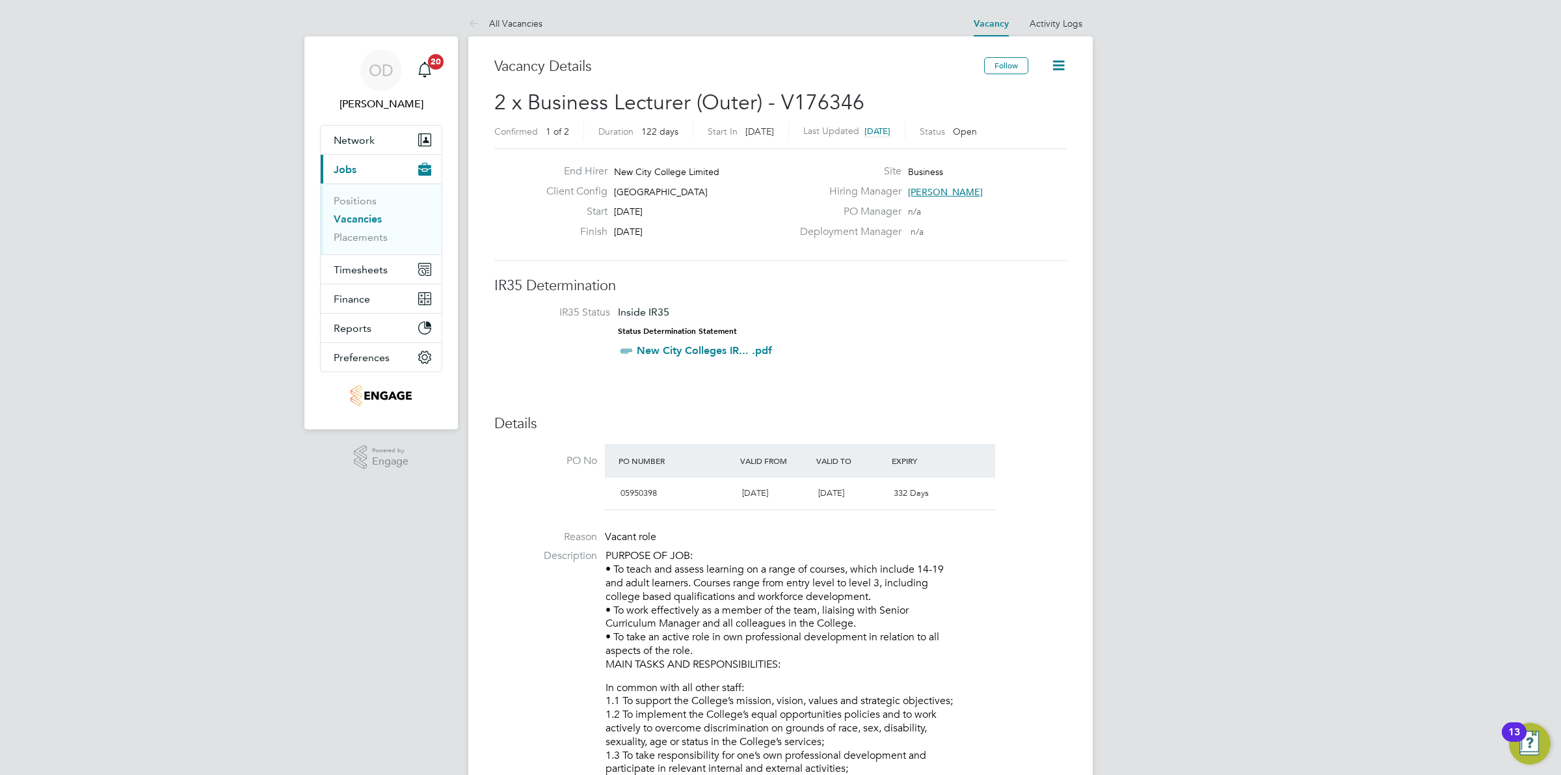
click at [353, 219] on link "Vacancies" at bounding box center [358, 219] width 48 height 12
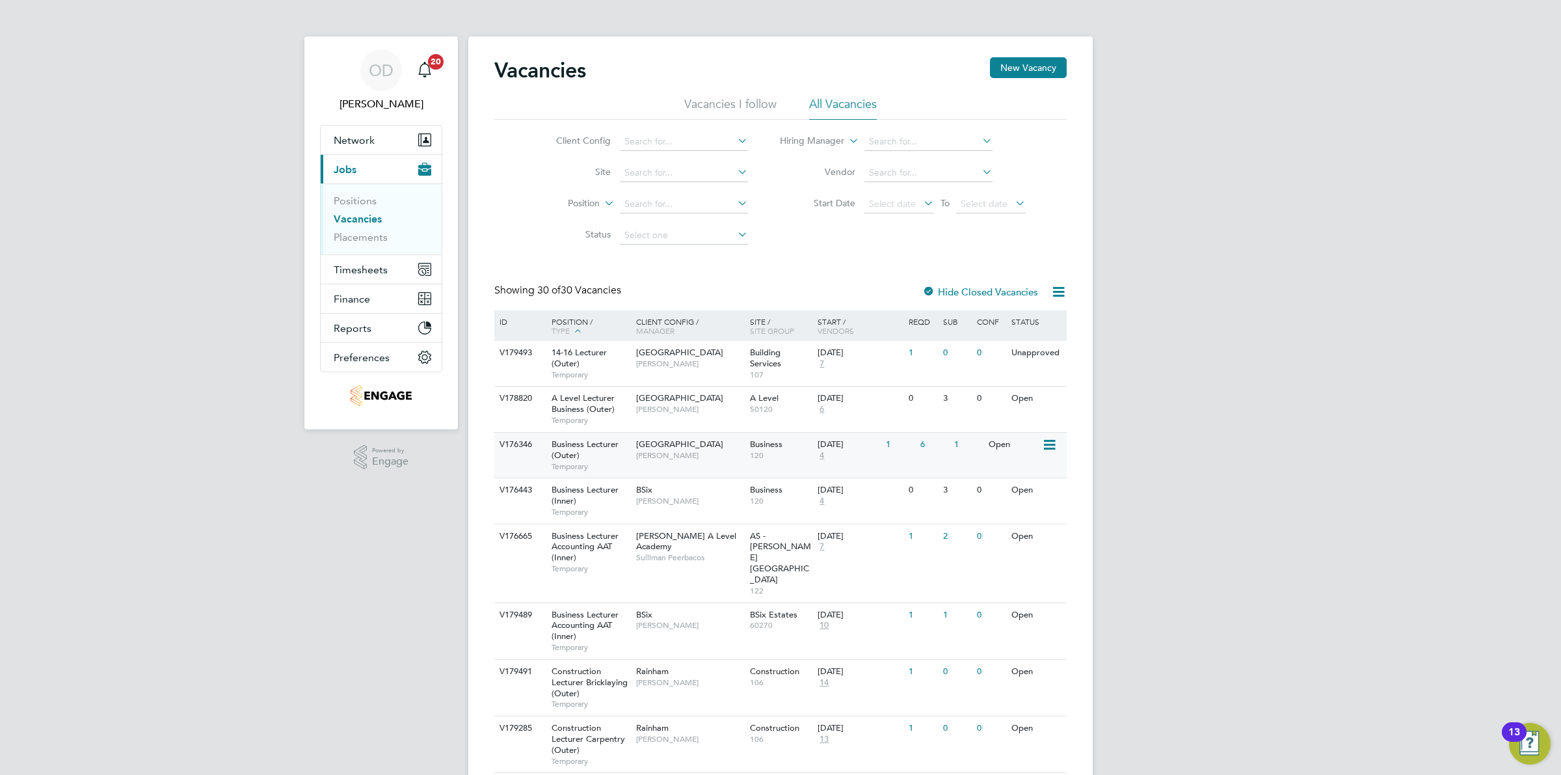
click at [778, 450] on span "120" at bounding box center [781, 455] width 62 height 10
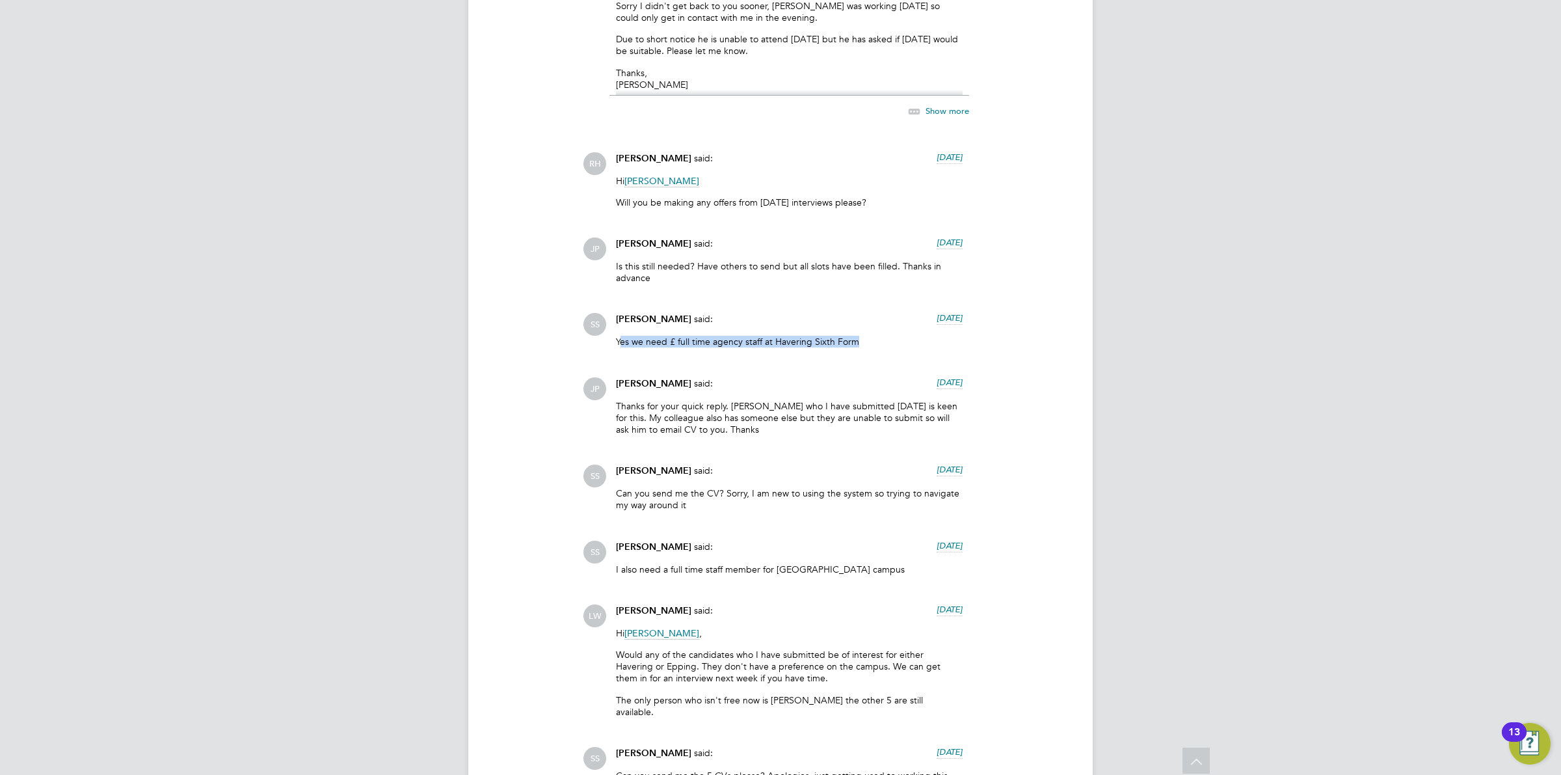
drag, startPoint x: 879, startPoint y: 353, endPoint x: 622, endPoint y: 343, distance: 257.1
click at [622, 343] on div "Yes we need £ full time agency staff at Havering Sixth Form" at bounding box center [789, 346] width 347 height 21
drag, startPoint x: 645, startPoint y: 415, endPoint x: 843, endPoint y: 437, distance: 198.9
click at [843, 436] on p "Thanks for your quick reply. [PERSON_NAME] who I have submitted [DATE] is keen …" at bounding box center [789, 418] width 347 height 36
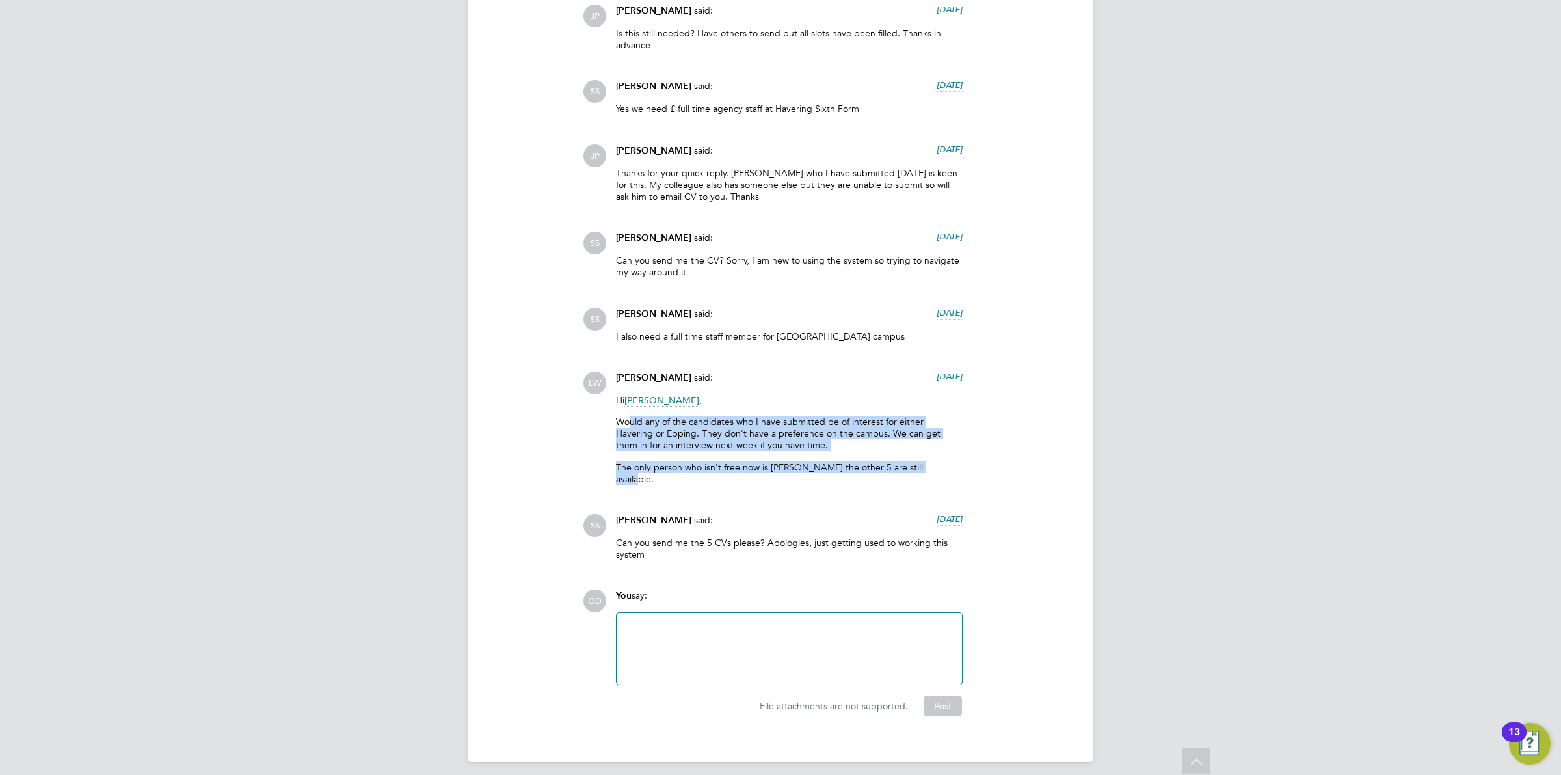
drag, startPoint x: 632, startPoint y: 426, endPoint x: 960, endPoint y: 466, distance: 330.3
click at [960, 466] on div "Hi [PERSON_NAME] , Would any of the candidates who I have submitted be of inter…" at bounding box center [789, 444] width 347 height 100
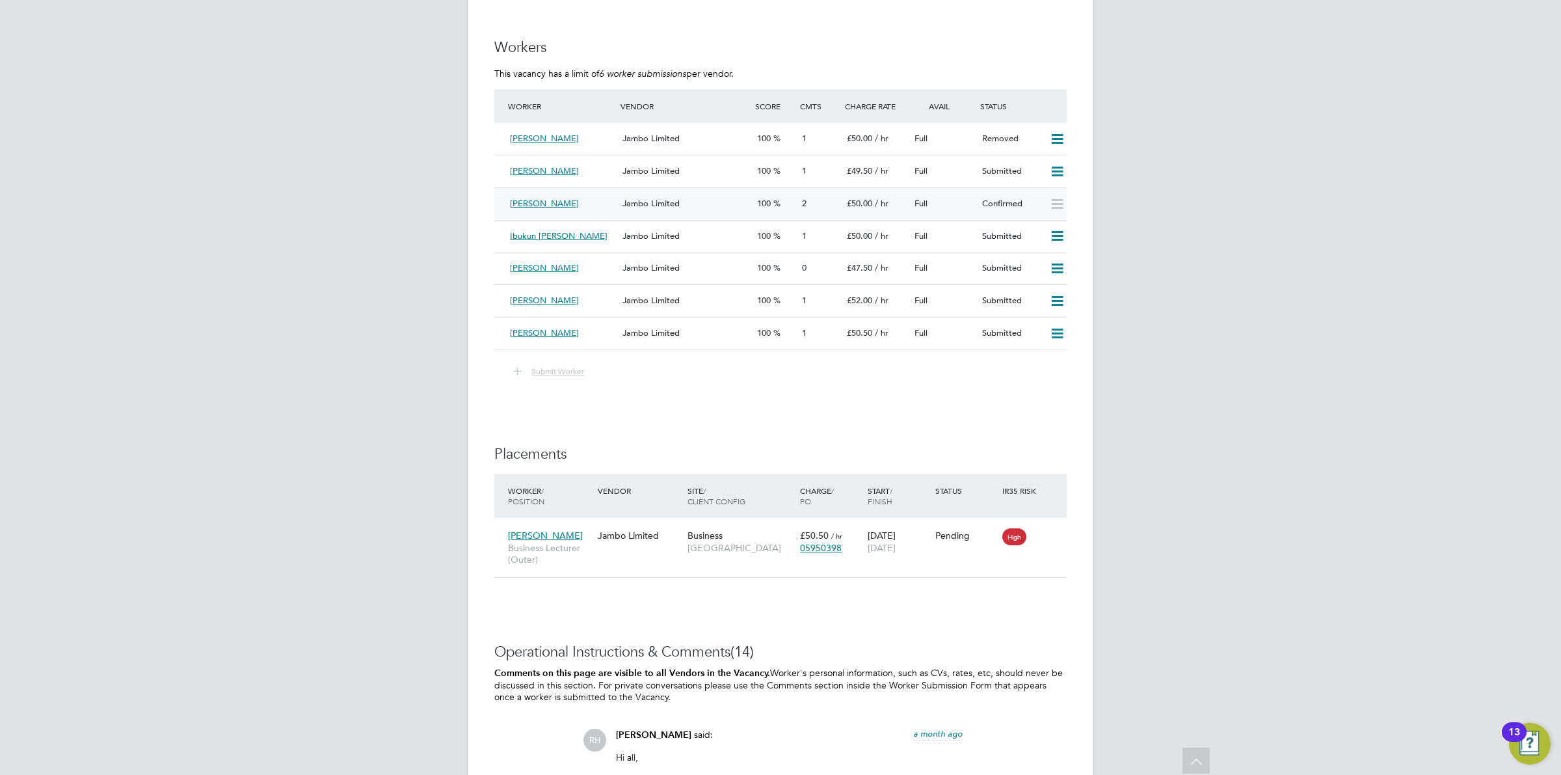
click at [717, 206] on div "Jambo Limited" at bounding box center [684, 203] width 135 height 21
